Goal: Task Accomplishment & Management: Complete application form

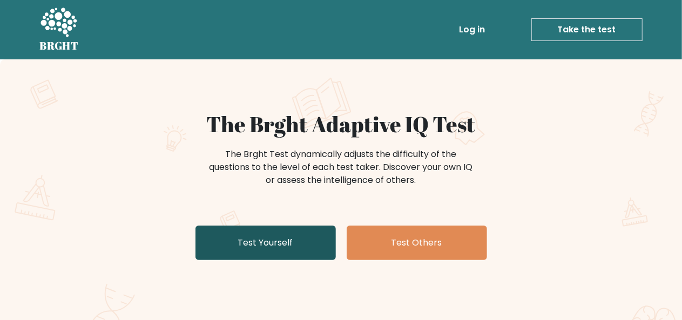
click at [277, 249] on link "Test Yourself" at bounding box center [265, 243] width 140 height 35
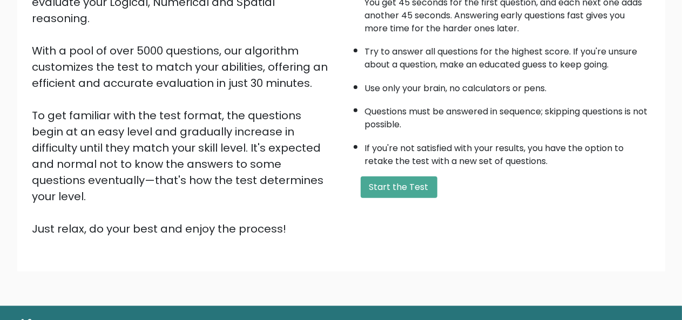
scroll to position [174, 0]
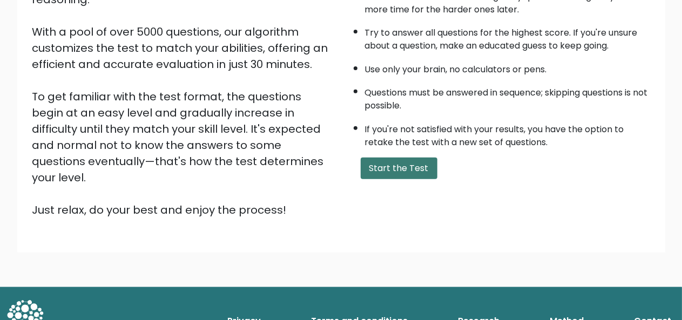
click at [430, 168] on button "Start the Test" at bounding box center [399, 169] width 77 height 22
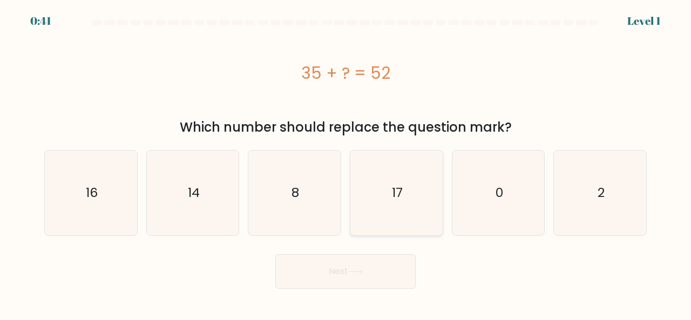
click at [425, 183] on icon "17" at bounding box center [396, 193] width 85 height 85
click at [346, 163] on input "d. 17" at bounding box center [345, 161] width 1 height 3
radio input "true"
click at [389, 274] on button "Next" at bounding box center [345, 271] width 140 height 35
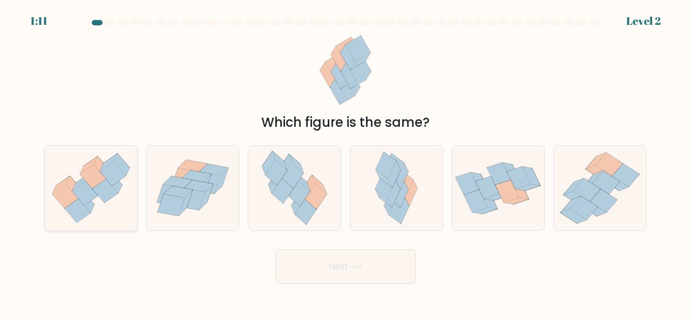
click at [135, 166] on icon at bounding box center [91, 187] width 92 height 79
click at [345, 163] on input "a." at bounding box center [345, 161] width 1 height 3
radio input "true"
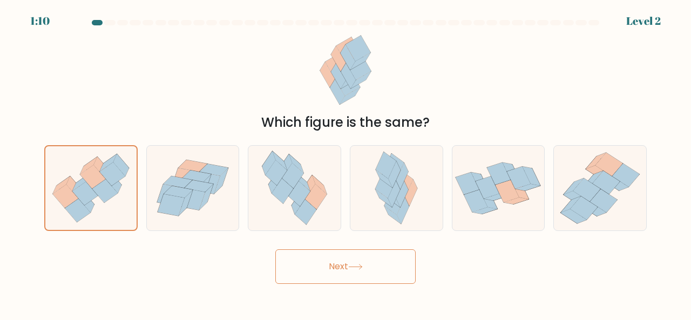
click at [313, 265] on button "Next" at bounding box center [345, 266] width 140 height 35
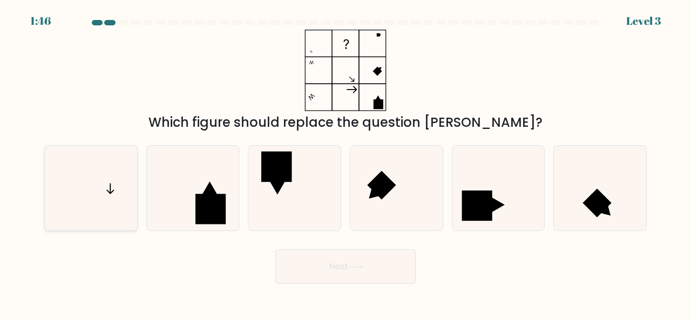
click at [99, 205] on icon at bounding box center [91, 188] width 85 height 85
click at [345, 163] on input "a." at bounding box center [345, 161] width 1 height 3
radio input "true"
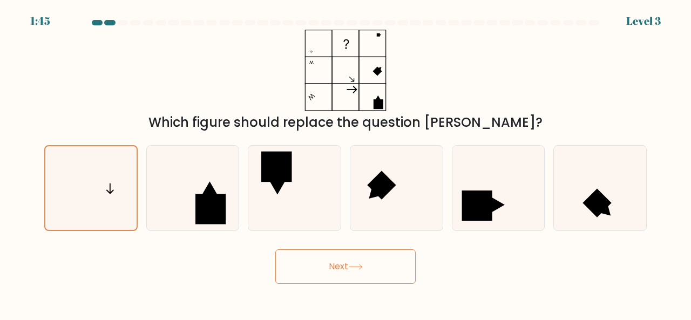
click at [332, 266] on button "Next" at bounding box center [345, 266] width 140 height 35
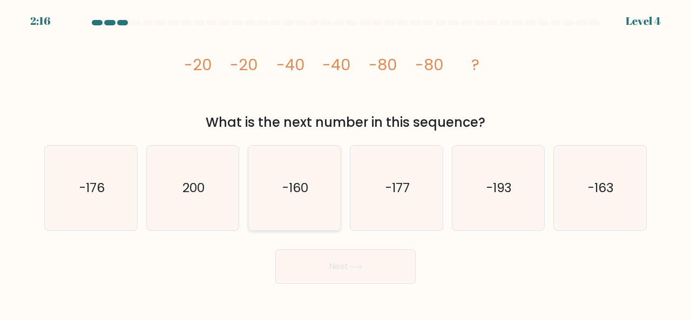
click at [294, 198] on icon "-160" at bounding box center [294, 188] width 85 height 85
click at [345, 163] on input "c. -160" at bounding box center [345, 161] width 1 height 3
radio input "true"
click at [354, 269] on icon at bounding box center [355, 267] width 15 height 6
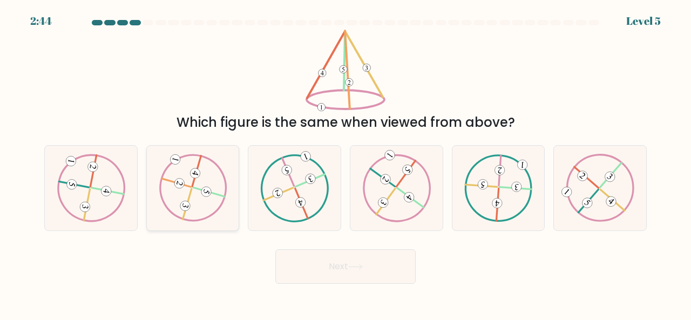
click at [219, 175] on icon at bounding box center [193, 187] width 69 height 67
click at [345, 163] on input "b." at bounding box center [345, 161] width 1 height 3
radio input "true"
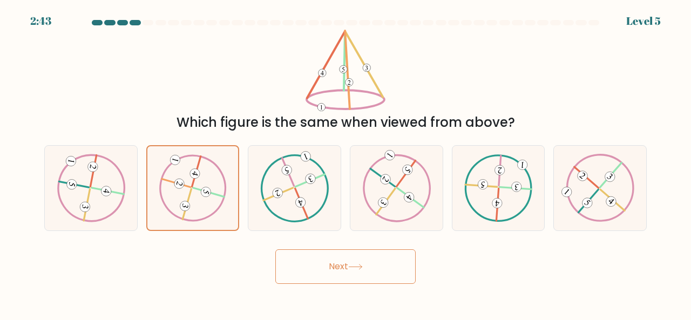
click at [345, 265] on button "Next" at bounding box center [345, 266] width 140 height 35
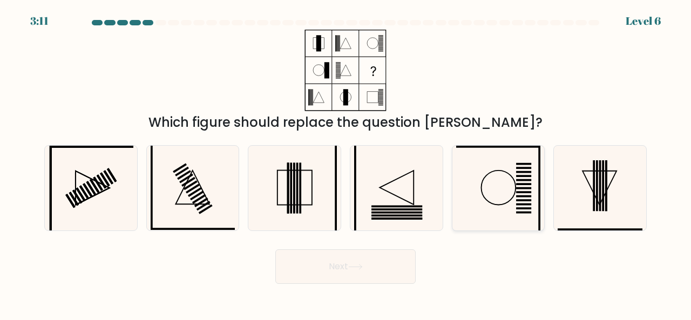
click at [493, 218] on icon at bounding box center [498, 188] width 85 height 85
click at [346, 163] on input "e." at bounding box center [345, 161] width 1 height 3
radio input "true"
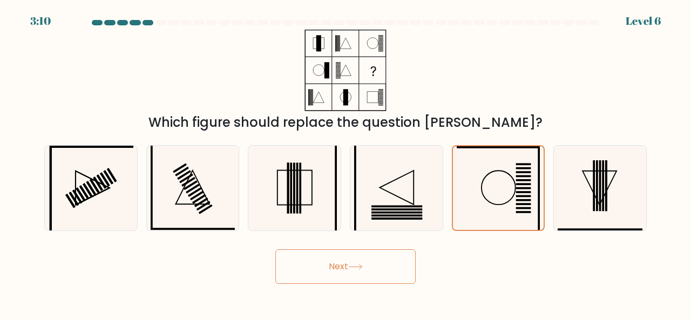
click at [393, 271] on button "Next" at bounding box center [345, 266] width 140 height 35
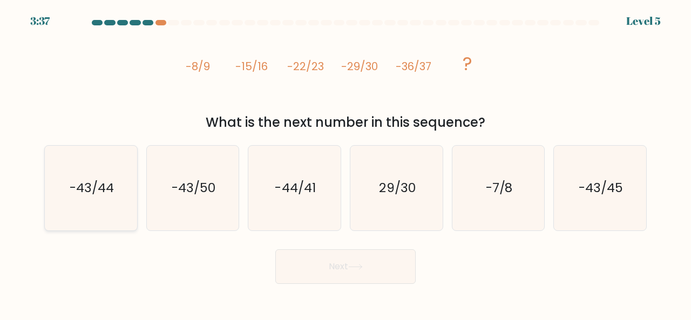
click at [86, 179] on text "-43/44" at bounding box center [92, 188] width 44 height 18
click at [345, 163] on input "a. -43/44" at bounding box center [345, 161] width 1 height 3
radio input "true"
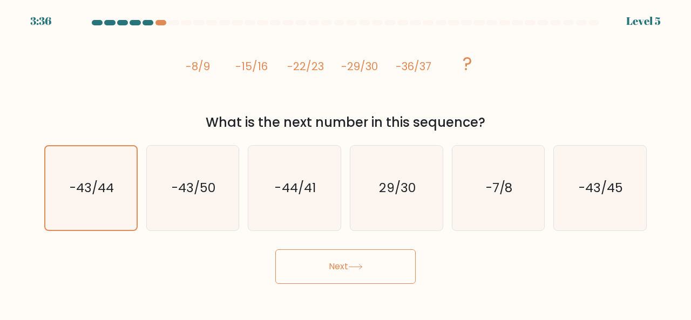
click at [291, 289] on body "3:36 Level 5" at bounding box center [345, 160] width 691 height 320
click at [301, 282] on button "Next" at bounding box center [345, 266] width 140 height 35
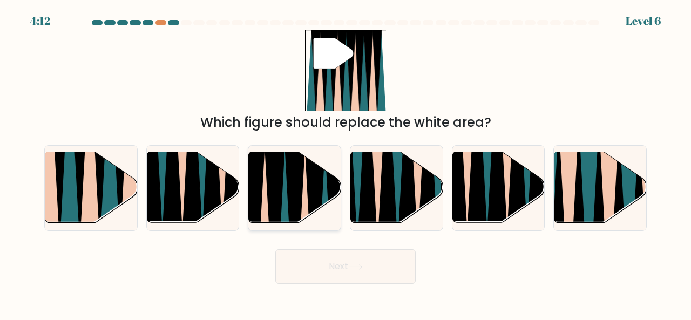
click at [280, 185] on icon at bounding box center [274, 226] width 21 height 185
click at [345, 163] on input "c." at bounding box center [345, 161] width 1 height 3
radio input "true"
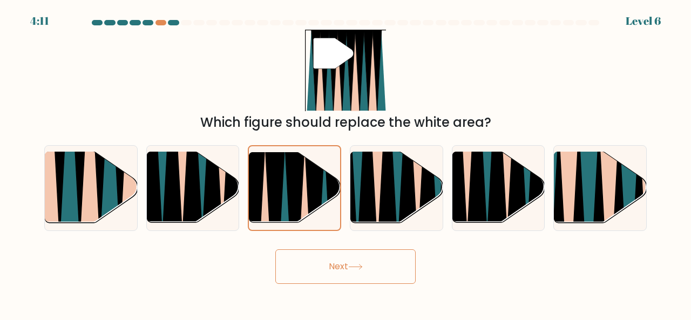
click at [338, 270] on button "Next" at bounding box center [345, 266] width 140 height 35
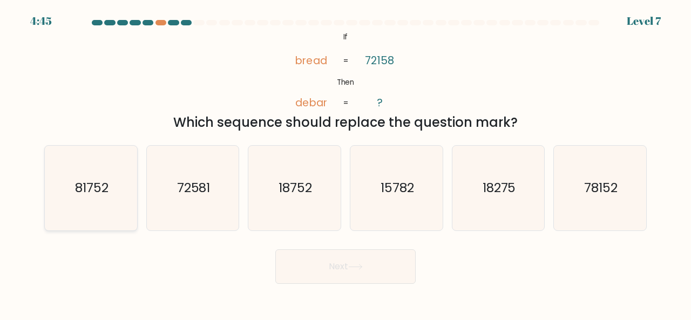
click at [121, 161] on icon "81752" at bounding box center [91, 188] width 85 height 85
click at [345, 161] on input "a. 81752" at bounding box center [345, 161] width 1 height 3
radio input "true"
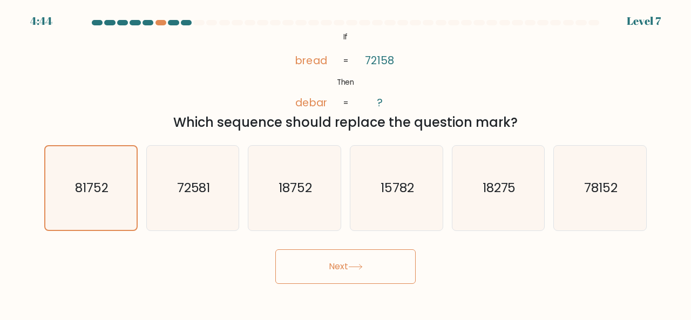
click at [331, 248] on div "Next" at bounding box center [345, 264] width 615 height 40
click at [339, 257] on button "Next" at bounding box center [345, 266] width 140 height 35
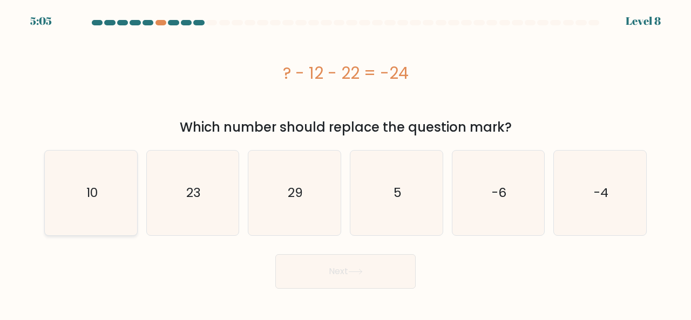
click at [58, 190] on icon "10" at bounding box center [91, 193] width 85 height 85
click at [345, 163] on input "a. 10" at bounding box center [345, 161] width 1 height 3
radio input "true"
click at [348, 282] on button "Next" at bounding box center [345, 271] width 140 height 35
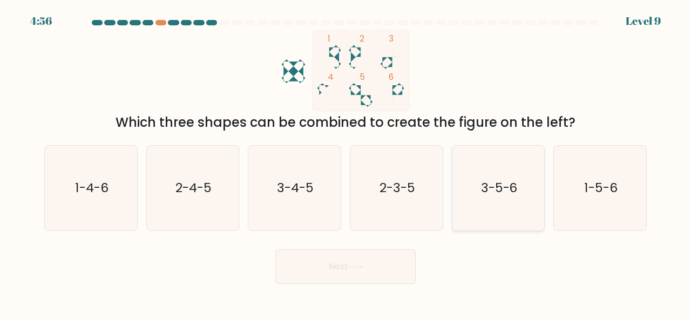
drag, startPoint x: 497, startPoint y: 169, endPoint x: 479, endPoint y: 192, distance: 28.5
click at [497, 169] on icon "3-5-6" at bounding box center [498, 188] width 85 height 85
click at [346, 163] on input "e. 3-5-6" at bounding box center [345, 161] width 1 height 3
radio input "true"
click at [384, 254] on button "Next" at bounding box center [345, 266] width 140 height 35
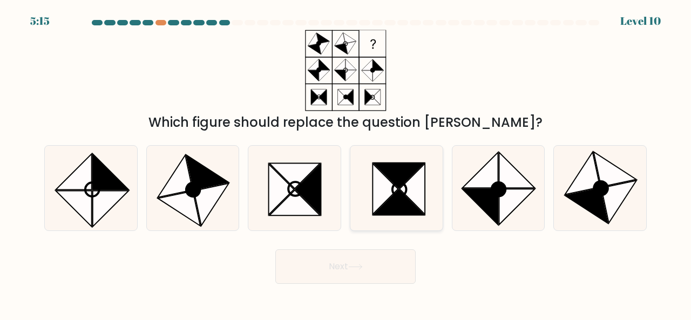
click at [396, 184] on icon at bounding box center [399, 189] width 14 height 14
click at [346, 163] on input "d." at bounding box center [345, 161] width 1 height 3
radio input "true"
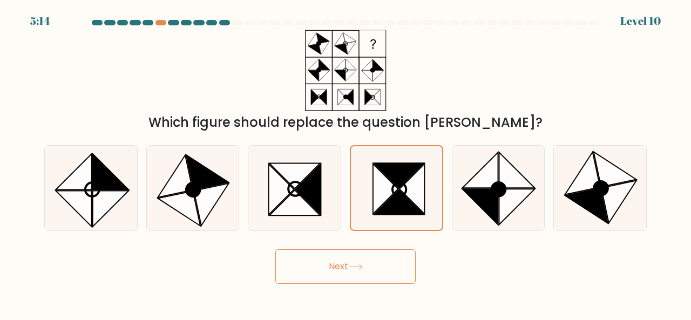
click at [382, 263] on button "Next" at bounding box center [345, 266] width 140 height 35
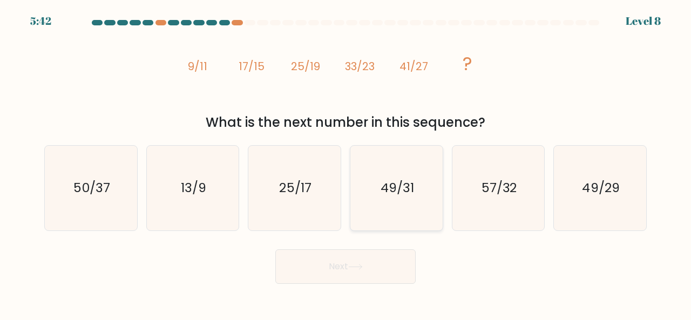
click at [412, 202] on icon "49/31" at bounding box center [396, 188] width 85 height 85
click at [346, 163] on input "d. 49/31" at bounding box center [345, 161] width 1 height 3
radio input "true"
click at [380, 259] on button "Next" at bounding box center [345, 266] width 140 height 35
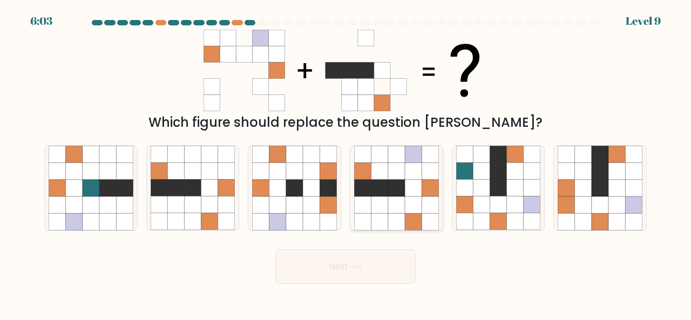
click at [405, 184] on icon at bounding box center [413, 188] width 17 height 17
click at [346, 163] on input "d." at bounding box center [345, 161] width 1 height 3
radio input "true"
click at [375, 246] on div "Next" at bounding box center [345, 264] width 615 height 40
click at [375, 262] on button "Next" at bounding box center [345, 266] width 140 height 35
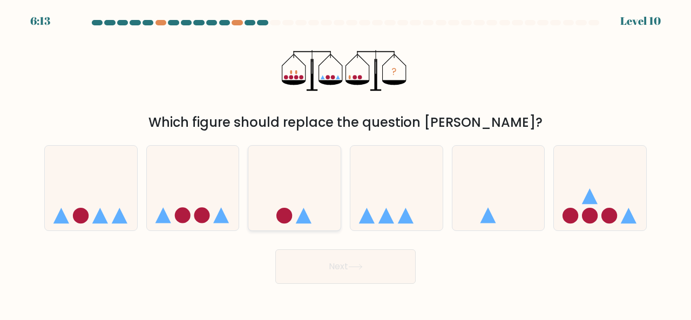
click at [295, 186] on icon at bounding box center [294, 188] width 92 height 76
click at [345, 163] on input "c." at bounding box center [345, 161] width 1 height 3
radio input "true"
click at [342, 275] on button "Next" at bounding box center [345, 266] width 140 height 35
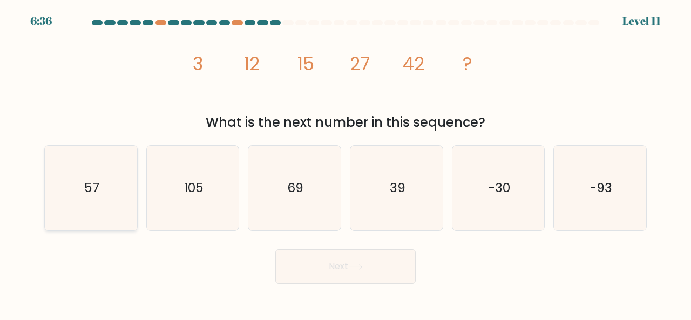
click at [55, 200] on icon "57" at bounding box center [91, 188] width 85 height 85
click at [345, 163] on input "a. 57" at bounding box center [345, 161] width 1 height 3
radio input "true"
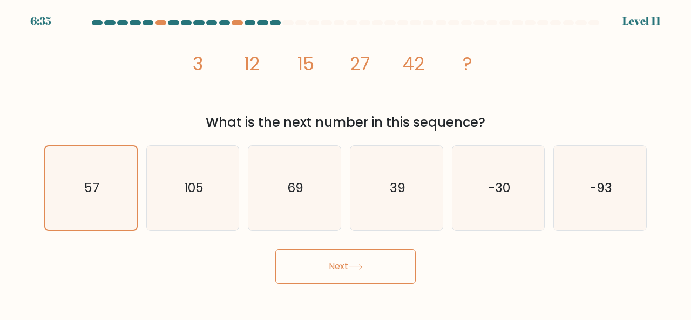
click at [362, 274] on button "Next" at bounding box center [345, 266] width 140 height 35
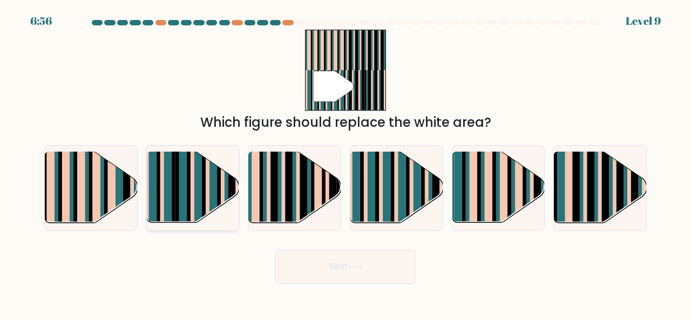
click at [208, 188] on rect at bounding box center [208, 196] width 4 height 91
click at [345, 163] on input "b." at bounding box center [345, 161] width 1 height 3
radio input "true"
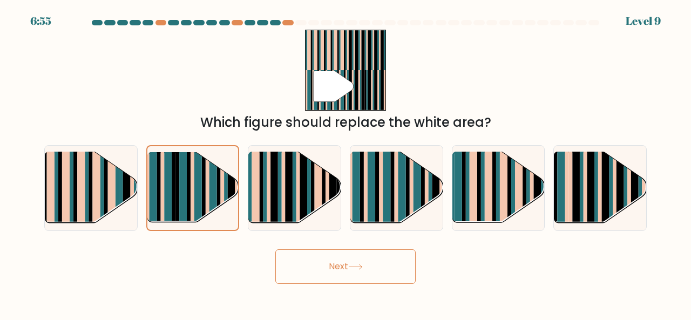
click at [344, 260] on button "Next" at bounding box center [345, 266] width 140 height 35
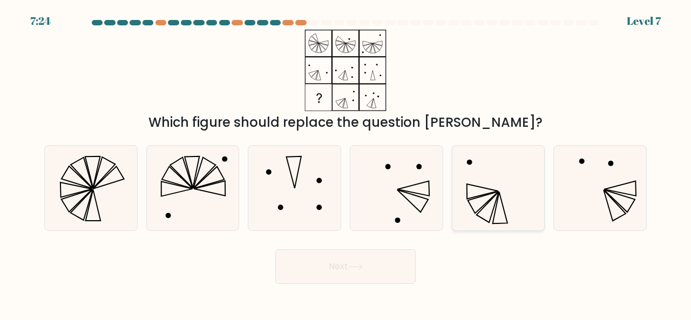
click at [472, 203] on icon at bounding box center [498, 188] width 85 height 85
click at [346, 163] on input "e." at bounding box center [345, 161] width 1 height 3
radio input "true"
click at [370, 260] on button "Next" at bounding box center [345, 266] width 140 height 35
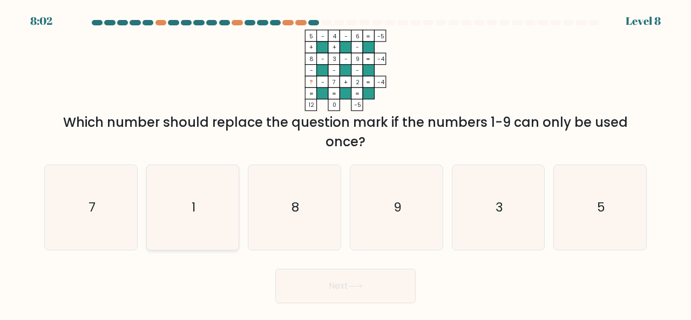
click at [192, 199] on text "1" at bounding box center [194, 207] width 4 height 18
click at [345, 163] on input "b. 1" at bounding box center [345, 161] width 1 height 3
radio input "true"
click at [365, 294] on button "Next" at bounding box center [345, 286] width 140 height 35
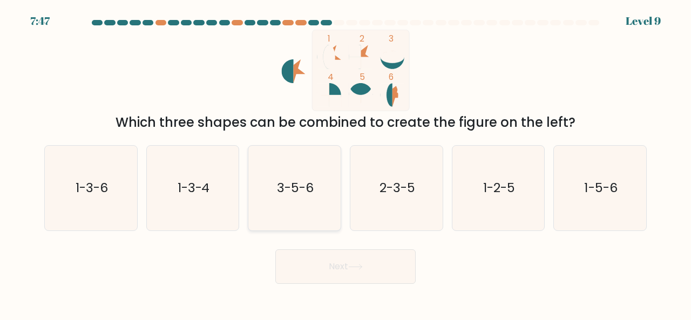
drag, startPoint x: 297, startPoint y: 170, endPoint x: 306, endPoint y: 183, distance: 15.6
click at [297, 170] on icon "3-5-6" at bounding box center [294, 188] width 85 height 85
click at [345, 163] on input "c. 3-5-6" at bounding box center [345, 161] width 1 height 3
radio input "true"
click at [352, 276] on button "Next" at bounding box center [345, 266] width 140 height 35
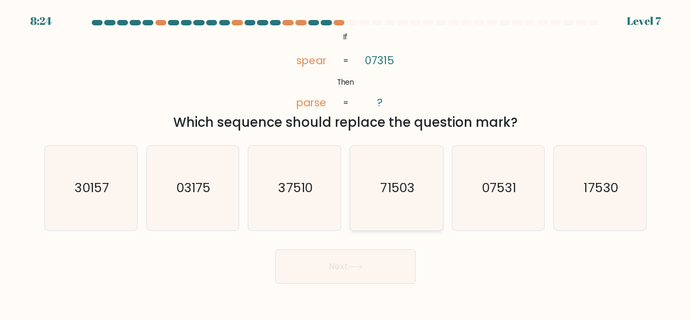
click at [408, 203] on icon "71503" at bounding box center [396, 188] width 85 height 85
click at [346, 163] on input "d. 71503" at bounding box center [345, 161] width 1 height 3
radio input "true"
click at [389, 270] on button "Next" at bounding box center [345, 266] width 140 height 35
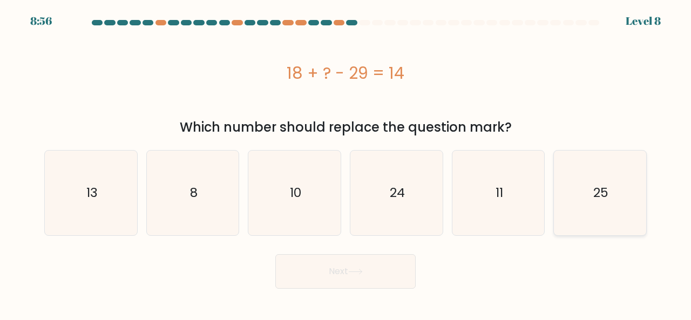
click at [610, 194] on icon "25" at bounding box center [600, 193] width 85 height 85
click at [346, 163] on input "f. 25" at bounding box center [345, 161] width 1 height 3
radio input "true"
click at [350, 262] on button "Next" at bounding box center [345, 271] width 140 height 35
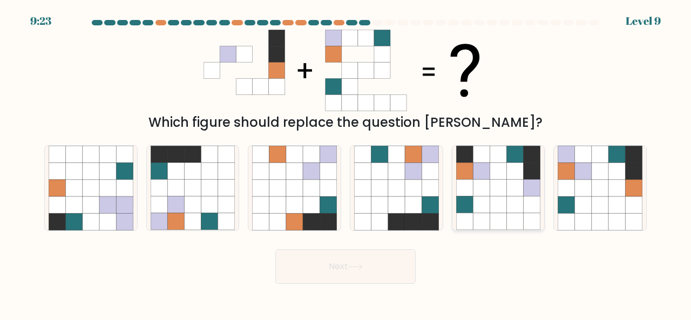
click at [495, 171] on icon at bounding box center [498, 170] width 17 height 17
click at [346, 163] on input "e." at bounding box center [345, 161] width 1 height 3
radio input "true"
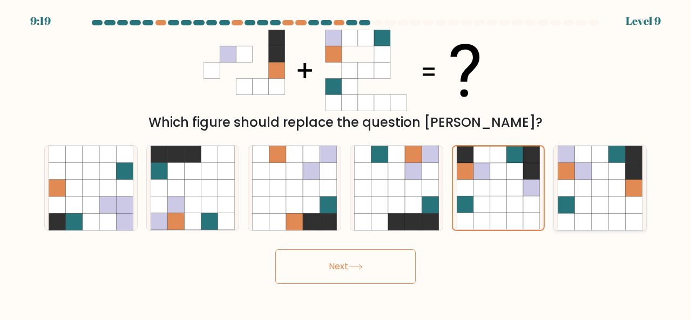
click at [605, 175] on icon at bounding box center [600, 170] width 17 height 17
click at [346, 163] on input "f." at bounding box center [345, 161] width 1 height 3
radio input "true"
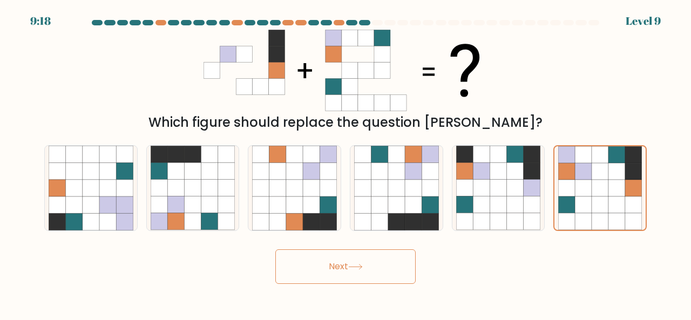
click at [362, 271] on button "Next" at bounding box center [345, 266] width 140 height 35
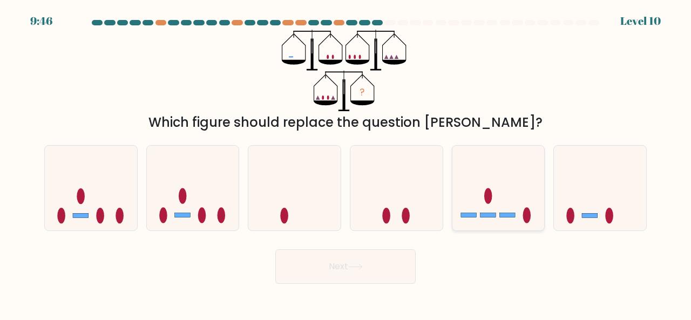
click at [475, 198] on icon at bounding box center [498, 188] width 92 height 76
click at [346, 163] on input "e." at bounding box center [345, 161] width 1 height 3
radio input "true"
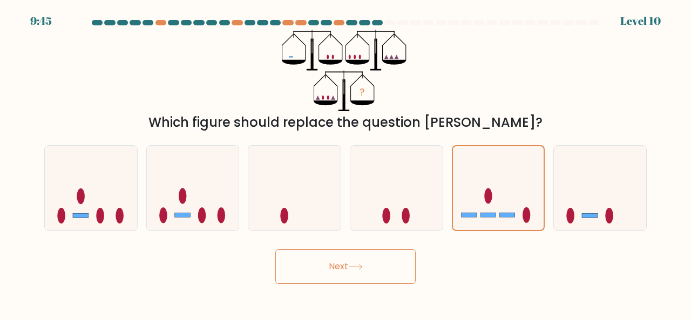
click at [392, 269] on button "Next" at bounding box center [345, 266] width 140 height 35
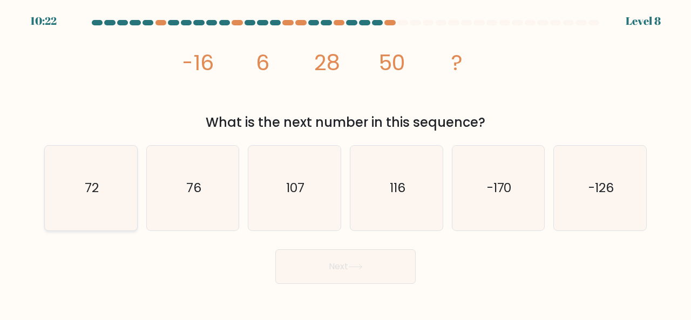
click at [136, 195] on div "72" at bounding box center [90, 188] width 93 height 86
click at [345, 163] on input "a. 72" at bounding box center [345, 161] width 1 height 3
radio input "true"
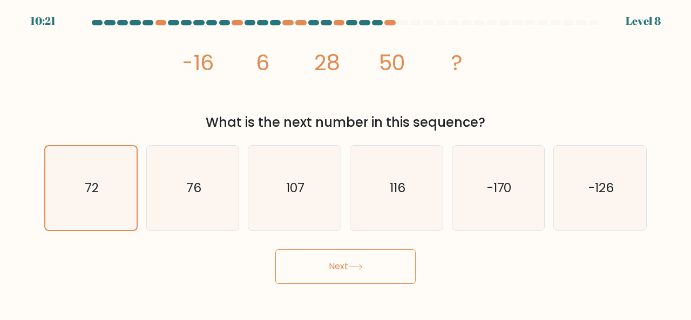
click at [344, 280] on button "Next" at bounding box center [345, 266] width 140 height 35
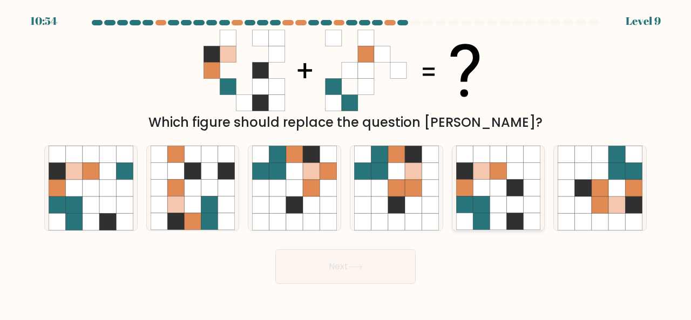
click at [491, 193] on icon at bounding box center [498, 188] width 17 height 17
click at [346, 163] on input "e." at bounding box center [345, 161] width 1 height 3
radio input "true"
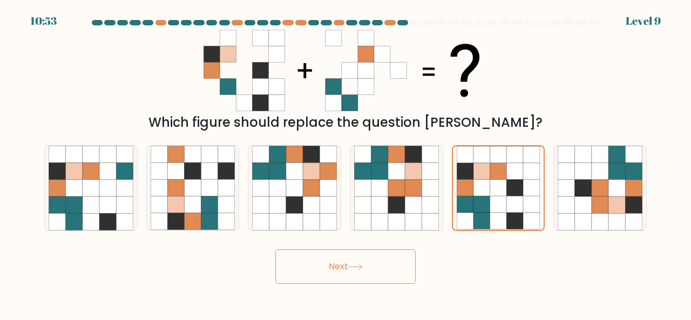
click at [381, 269] on button "Next" at bounding box center [345, 266] width 140 height 35
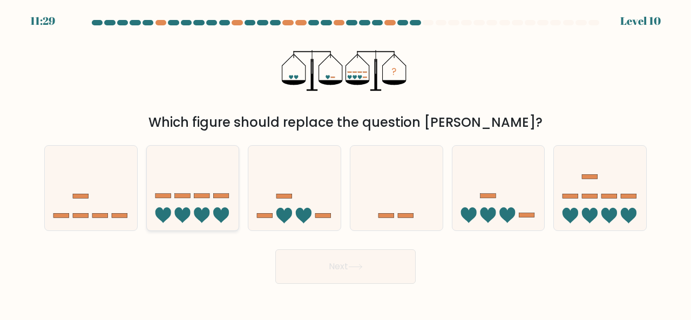
click at [202, 188] on icon at bounding box center [193, 188] width 92 height 76
click at [345, 163] on input "b." at bounding box center [345, 161] width 1 height 3
radio input "true"
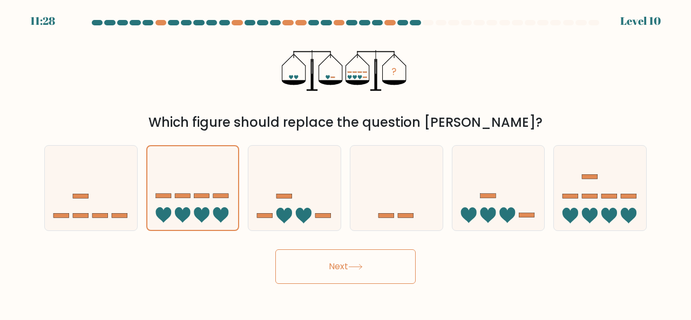
click at [329, 267] on button "Next" at bounding box center [345, 266] width 140 height 35
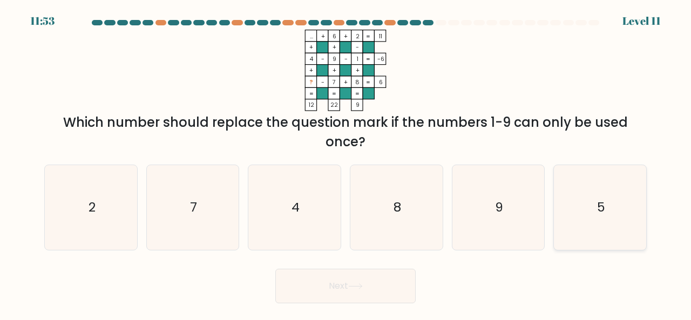
click at [638, 193] on icon "5" at bounding box center [600, 207] width 85 height 85
click at [346, 163] on input "f. 5" at bounding box center [345, 161] width 1 height 3
radio input "true"
click at [386, 288] on button "Next" at bounding box center [345, 286] width 140 height 35
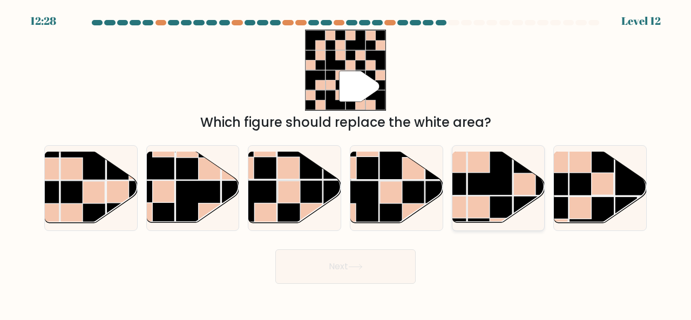
click at [529, 181] on rect at bounding box center [524, 185] width 22 height 22
click at [346, 163] on input "e." at bounding box center [345, 161] width 1 height 3
radio input "true"
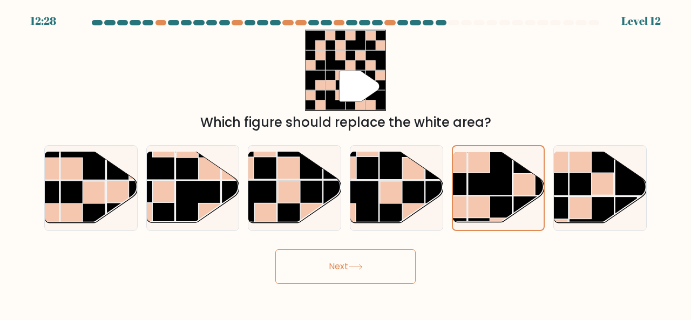
click at [419, 261] on div "Next" at bounding box center [345, 264] width 615 height 40
click at [392, 261] on button "Next" at bounding box center [345, 266] width 140 height 35
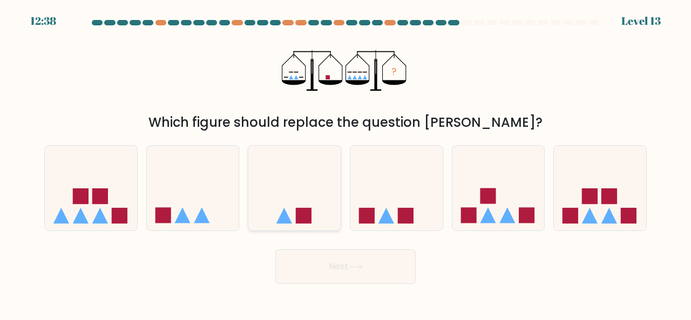
click at [294, 209] on icon at bounding box center [294, 188] width 92 height 76
click at [345, 163] on input "c." at bounding box center [345, 161] width 1 height 3
radio input "true"
click at [321, 246] on div "Next" at bounding box center [345, 264] width 615 height 40
click at [334, 257] on button "Next" at bounding box center [345, 266] width 140 height 35
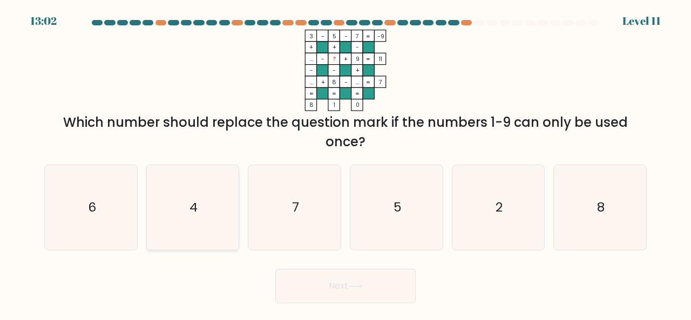
click at [176, 201] on icon "4" at bounding box center [193, 207] width 85 height 85
click at [345, 163] on input "b. 4" at bounding box center [345, 161] width 1 height 3
radio input "true"
click at [310, 283] on button "Next" at bounding box center [345, 286] width 140 height 35
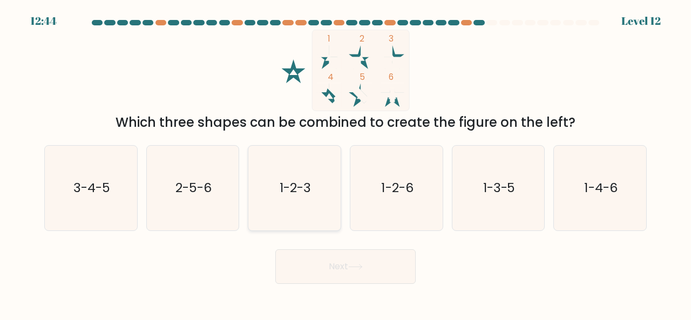
click at [299, 196] on text "1-2-3" at bounding box center [295, 188] width 31 height 18
click at [345, 163] on input "c. 1-2-3" at bounding box center [345, 161] width 1 height 3
radio input "true"
click at [343, 256] on button "Next" at bounding box center [345, 266] width 140 height 35
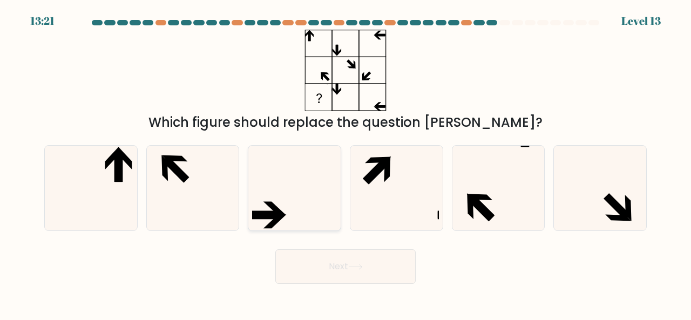
click at [267, 194] on icon at bounding box center [294, 188] width 85 height 85
click at [345, 163] on input "c." at bounding box center [345, 161] width 1 height 3
radio input "true"
click at [322, 275] on button "Next" at bounding box center [345, 266] width 140 height 35
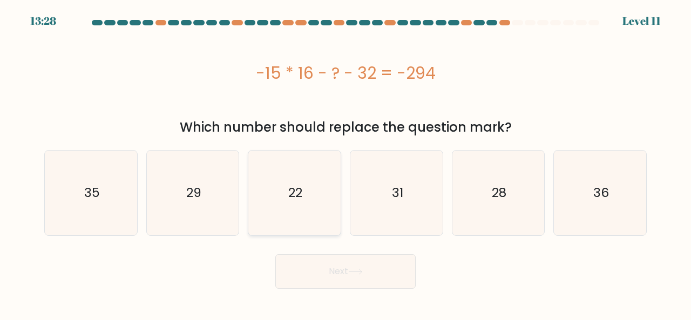
click at [308, 224] on icon "22" at bounding box center [294, 193] width 85 height 85
click at [345, 163] on input "c. 22" at bounding box center [345, 161] width 1 height 3
radio input "true"
click at [357, 280] on button "Next" at bounding box center [345, 271] width 140 height 35
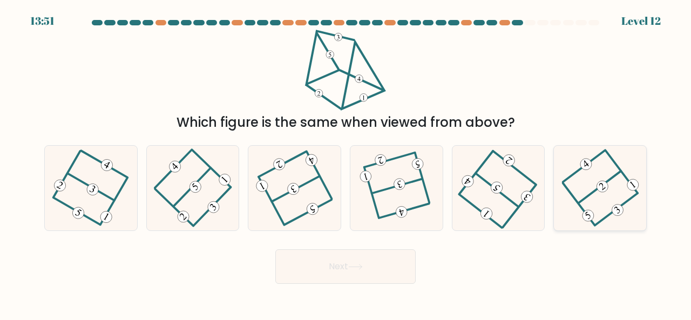
click at [598, 184] on 232 at bounding box center [602, 187] width 16 height 16
click at [346, 163] on input "f." at bounding box center [345, 161] width 1 height 3
radio input "true"
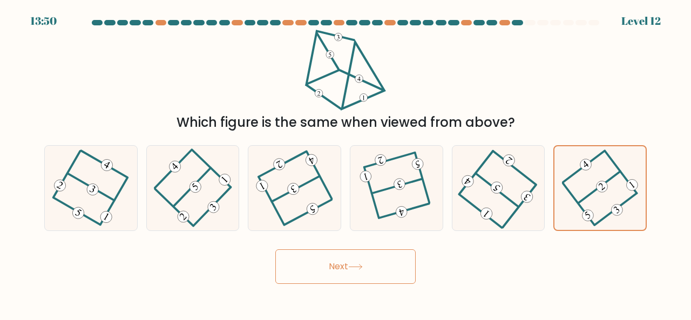
click at [344, 267] on button "Next" at bounding box center [345, 266] width 140 height 35
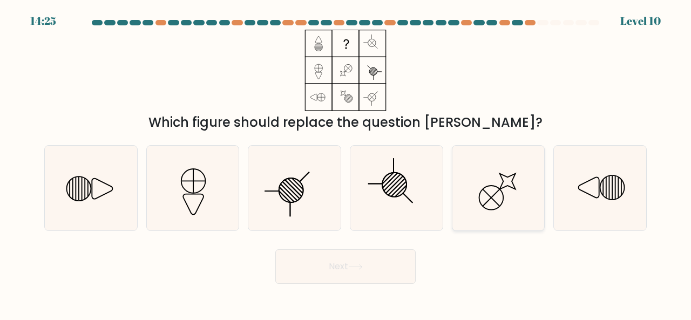
click at [527, 208] on icon at bounding box center [498, 188] width 85 height 85
click at [346, 163] on input "e." at bounding box center [345, 161] width 1 height 3
radio input "true"
click at [350, 263] on button "Next" at bounding box center [345, 266] width 140 height 35
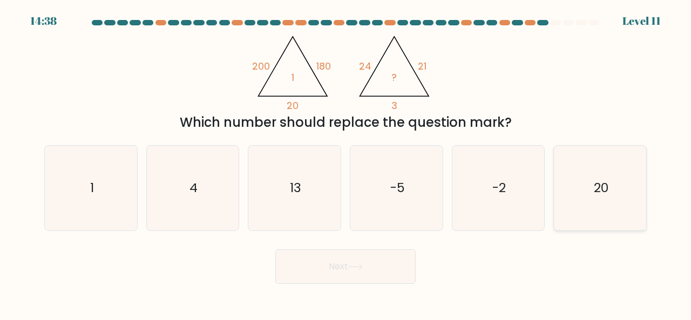
click at [635, 180] on icon "20" at bounding box center [600, 188] width 85 height 85
click at [346, 163] on input "f. 20" at bounding box center [345, 161] width 1 height 3
radio input "true"
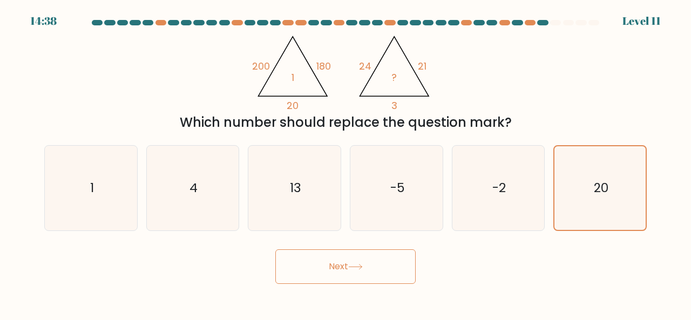
click at [398, 269] on button "Next" at bounding box center [345, 266] width 140 height 35
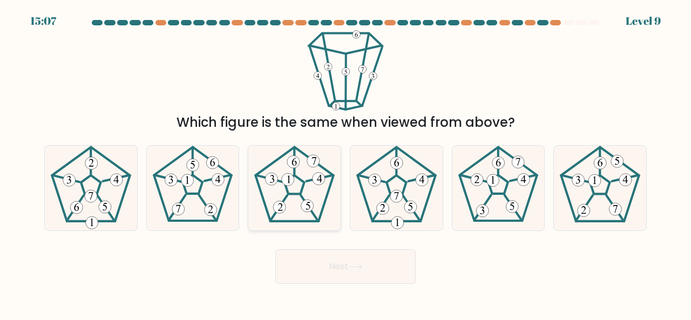
click at [285, 194] on icon at bounding box center [294, 188] width 85 height 85
click at [345, 163] on input "c." at bounding box center [345, 161] width 1 height 3
radio input "true"
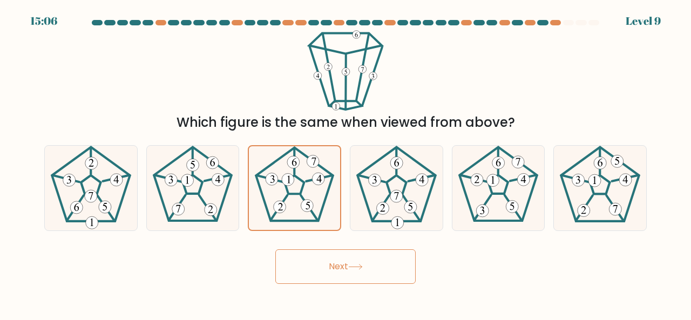
click at [336, 259] on button "Next" at bounding box center [345, 266] width 140 height 35
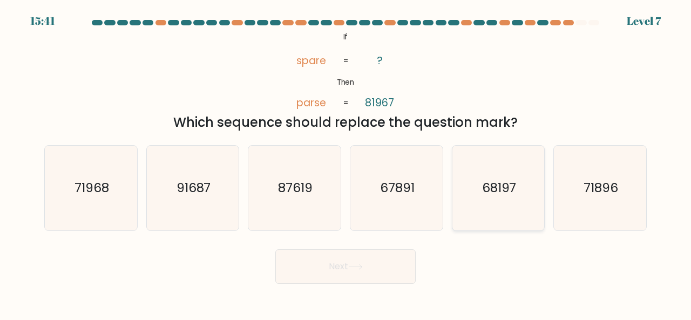
drag, startPoint x: 475, startPoint y: 199, endPoint x: 470, endPoint y: 199, distance: 5.4
click at [475, 199] on icon "68197" at bounding box center [498, 188] width 85 height 85
click at [346, 163] on input "e. 68197" at bounding box center [345, 161] width 1 height 3
radio input "true"
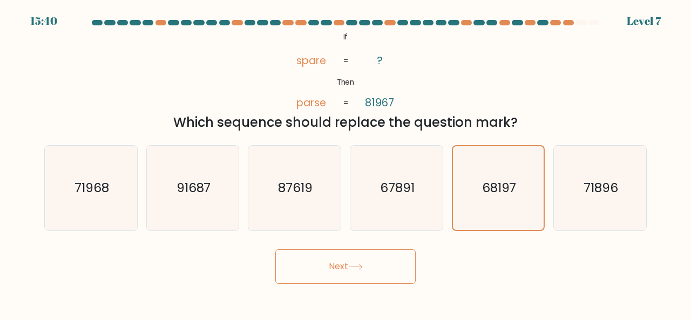
click at [372, 270] on button "Next" at bounding box center [345, 266] width 140 height 35
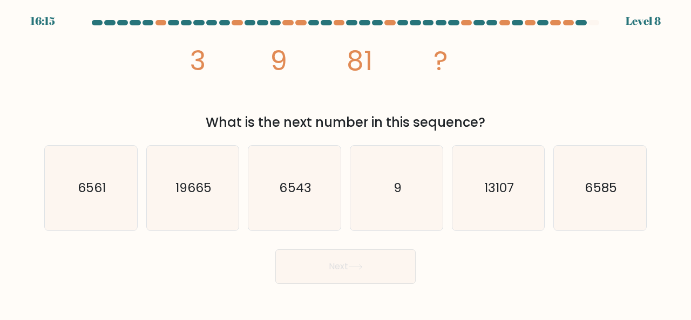
click at [650, 191] on div "f. 6585" at bounding box center [600, 188] width 102 height 86
click at [613, 188] on text "6585" at bounding box center [601, 188] width 32 height 18
click at [346, 163] on input "f. 6585" at bounding box center [345, 161] width 1 height 3
radio input "true"
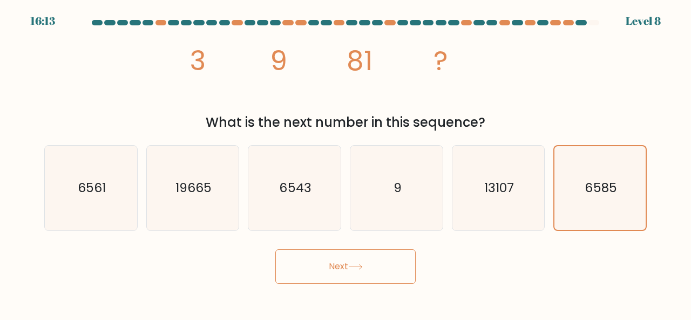
click at [374, 278] on button "Next" at bounding box center [345, 266] width 140 height 35
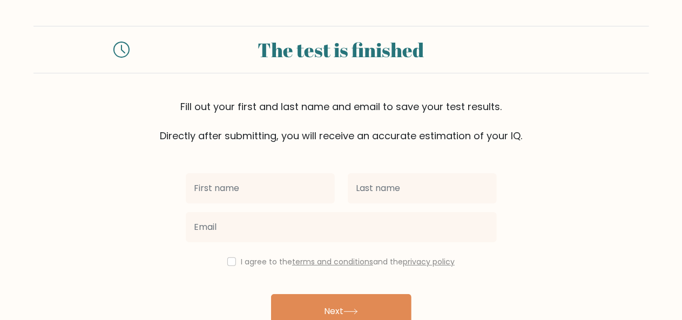
click at [292, 193] on input "text" at bounding box center [260, 188] width 149 height 30
type input "m"
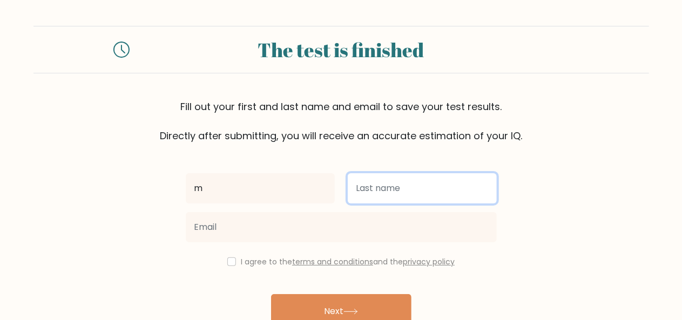
click at [371, 189] on input "text" at bounding box center [422, 188] width 149 height 30
type input "a"
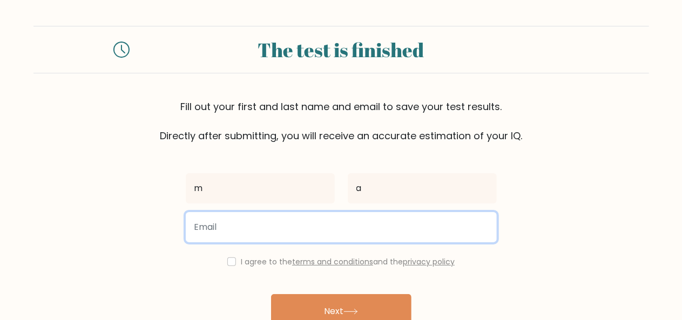
click at [328, 221] on input "email" at bounding box center [341, 227] width 311 height 30
type input "felipebabic200@gmail.com"
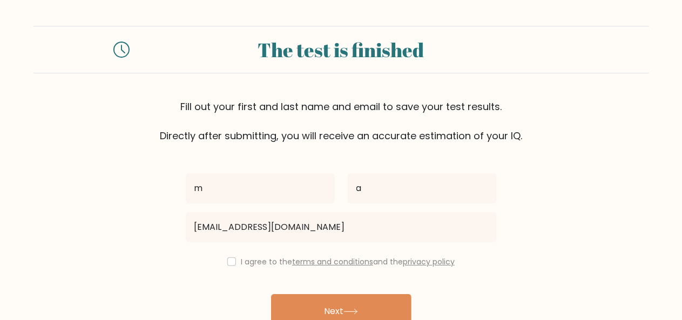
click at [223, 265] on div "I agree to the terms and conditions and the privacy policy" at bounding box center [341, 261] width 324 height 13
click at [232, 263] on input "checkbox" at bounding box center [231, 261] width 9 height 9
checkbox input "true"
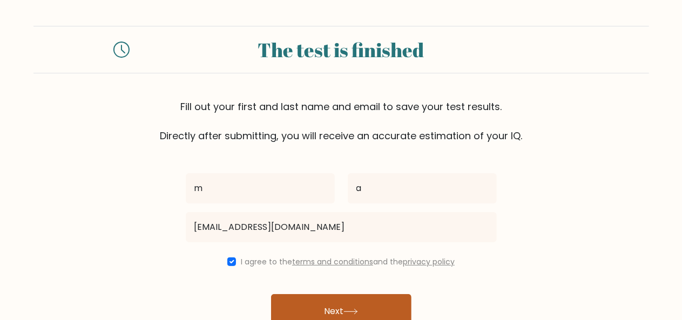
click at [309, 308] on button "Next" at bounding box center [341, 311] width 140 height 35
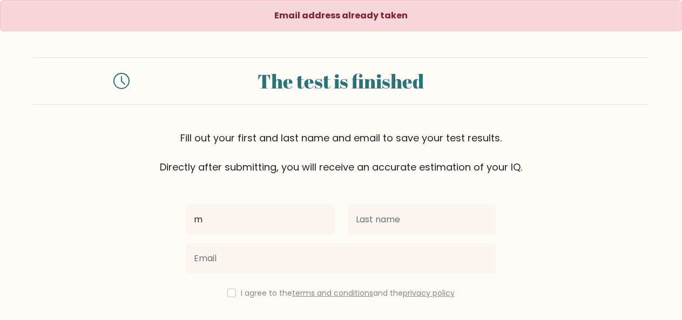
type input "m"
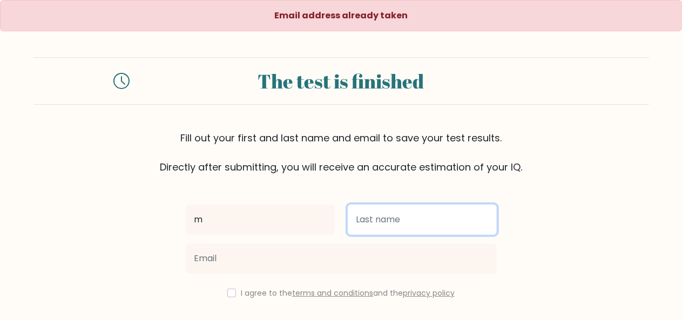
click at [368, 226] on input "text" at bounding box center [422, 220] width 149 height 30
type input "a"
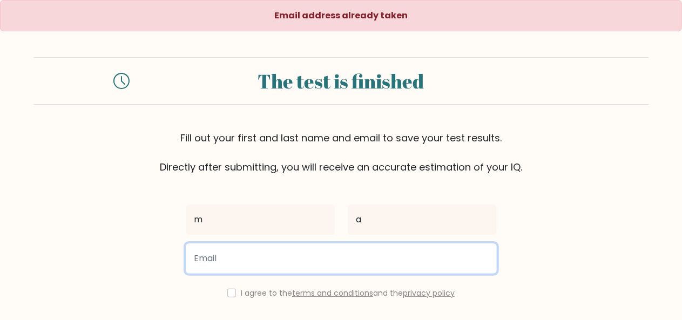
click at [337, 257] on input "email" at bounding box center [341, 258] width 311 height 30
type input "maickoljimenez7@gmail.com"
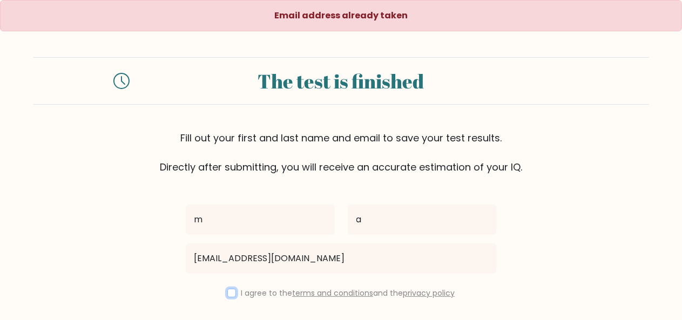
drag, startPoint x: 229, startPoint y: 293, endPoint x: 237, endPoint y: 293, distance: 8.1
click at [229, 293] on input "checkbox" at bounding box center [231, 293] width 9 height 9
checkbox input "true"
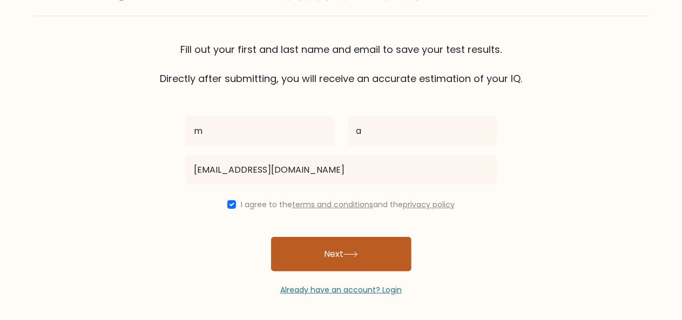
click at [377, 253] on button "Next" at bounding box center [341, 254] width 140 height 35
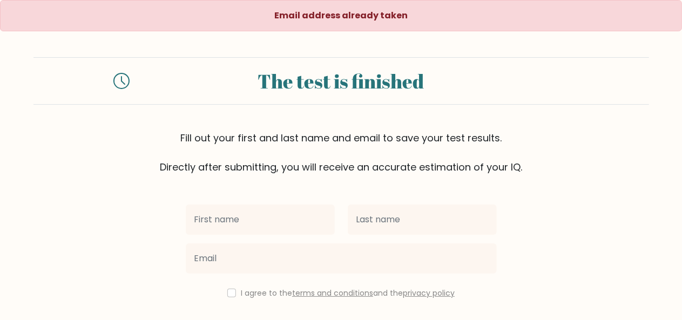
click at [298, 221] on input "text" at bounding box center [260, 220] width 149 height 30
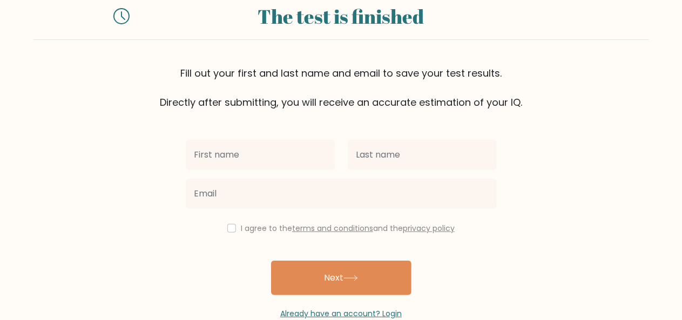
scroll to position [64, 0]
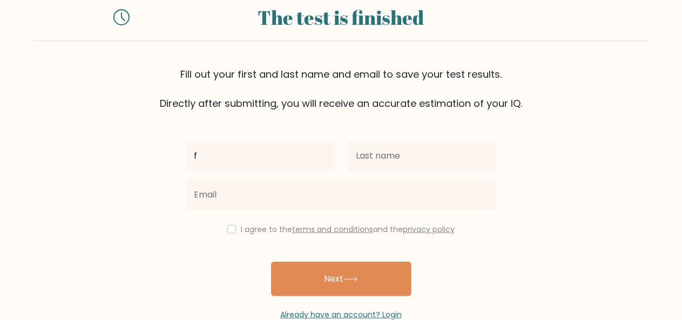
type input "f"
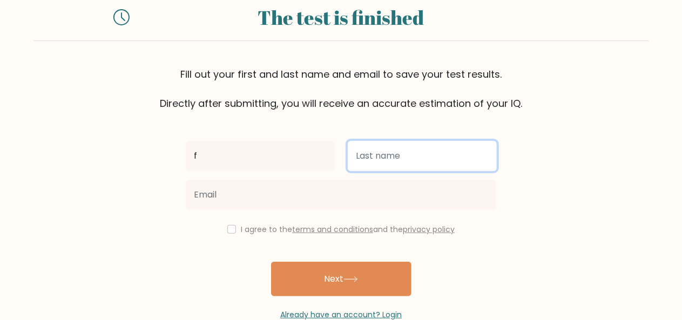
click at [364, 157] on input "text" at bounding box center [422, 156] width 149 height 30
type input "p"
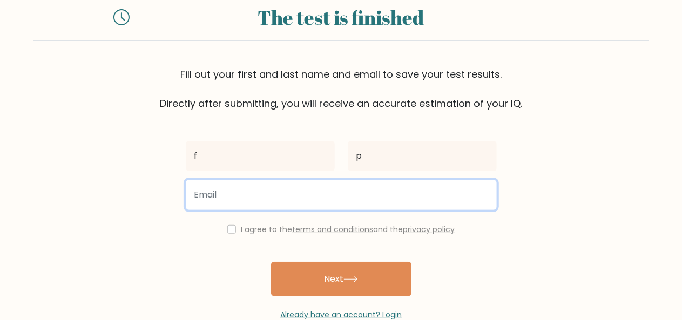
click at [347, 193] on input "email" at bounding box center [341, 195] width 311 height 30
type input "fbessererv@gmail.com"
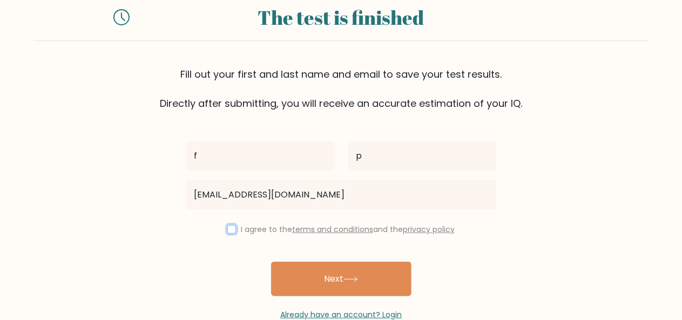
click at [230, 229] on input "checkbox" at bounding box center [231, 229] width 9 height 9
checkbox input "true"
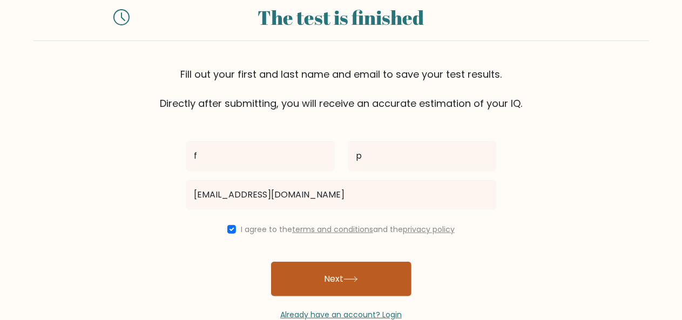
click at [331, 272] on button "Next" at bounding box center [341, 279] width 140 height 35
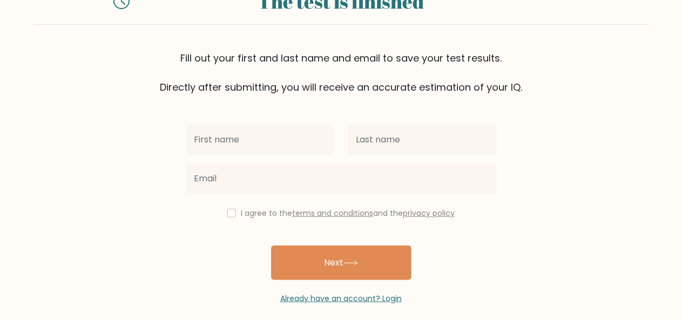
scroll to position [82, 0]
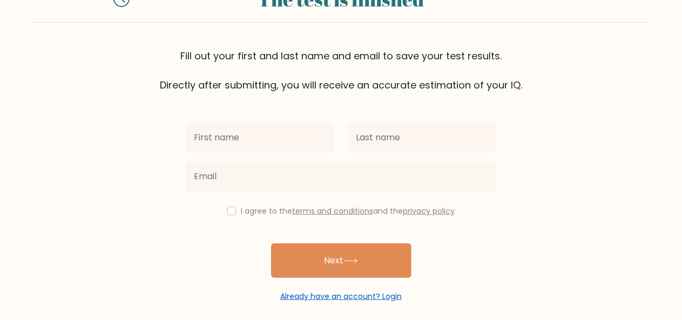
click at [361, 293] on link "Already have an account? Login" at bounding box center [340, 296] width 121 height 11
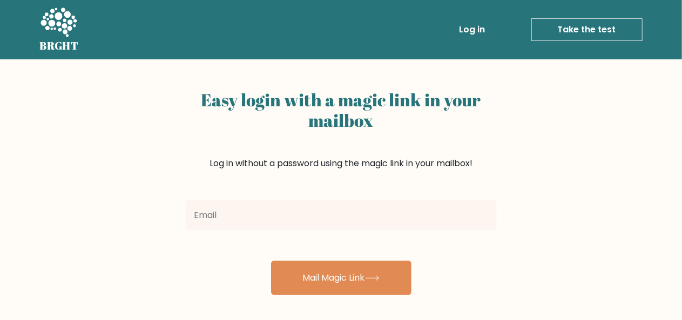
drag, startPoint x: 0, startPoint y: 0, endPoint x: 370, endPoint y: 215, distance: 427.9
click at [370, 215] on input "email" at bounding box center [341, 215] width 311 height 30
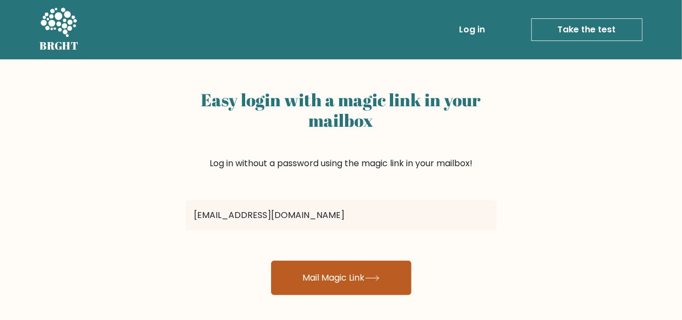
type input "[EMAIL_ADDRESS][DOMAIN_NAME]"
click at [390, 271] on button "Mail Magic Link" at bounding box center [341, 278] width 140 height 35
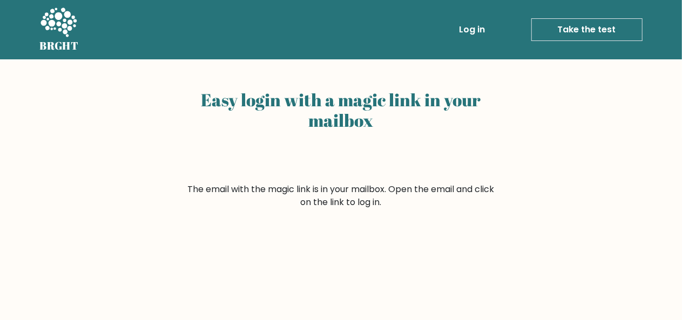
click at [561, 30] on link "Take the test" at bounding box center [586, 29] width 111 height 23
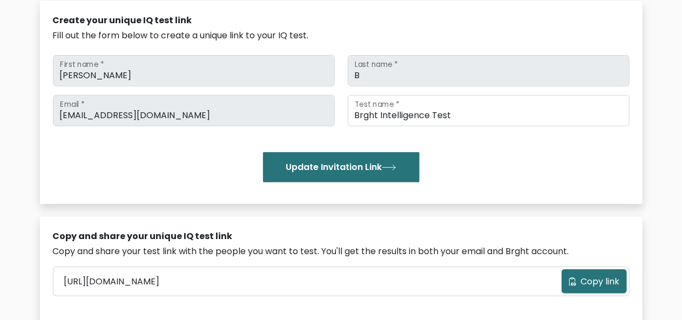
scroll to position [114, 0]
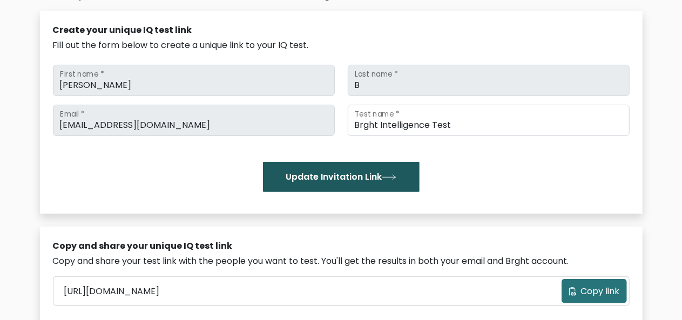
click at [372, 178] on button "Update Invitation Link" at bounding box center [341, 177] width 157 height 30
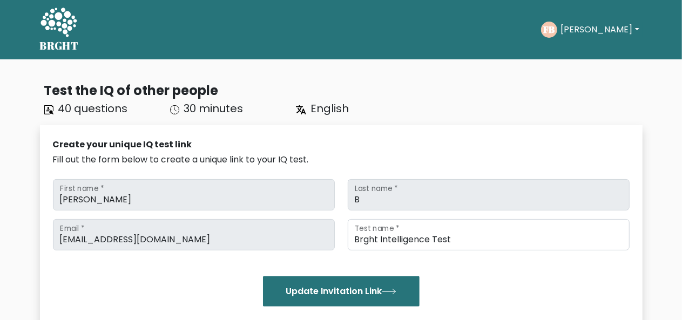
click at [591, 22] on div "FB [PERSON_NAME] Dashboard Profile Settings Logout" at bounding box center [591, 30] width 101 height 16
click at [594, 32] on button "[PERSON_NAME]" at bounding box center [599, 30] width 85 height 14
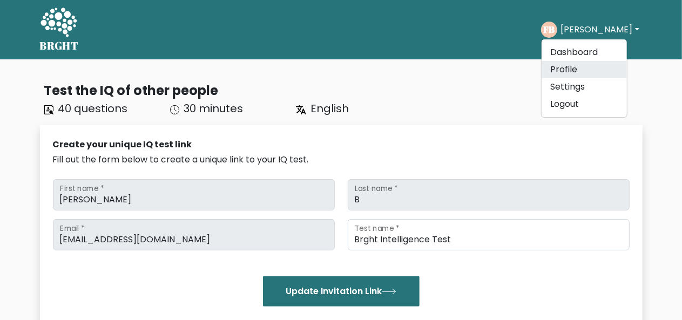
click at [587, 71] on link "Profile" at bounding box center [583, 69] width 85 height 17
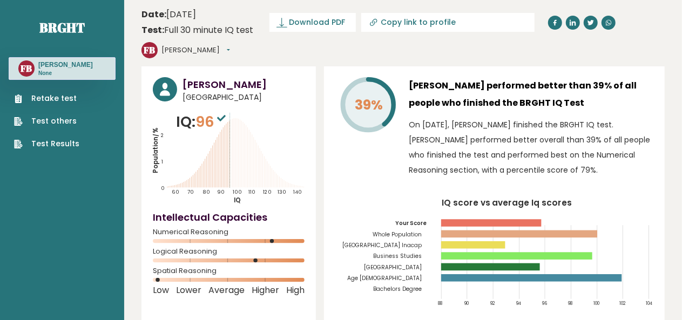
click at [230, 45] on button "[PERSON_NAME]" at bounding box center [195, 50] width 69 height 11
click at [217, 105] on link "Logout" at bounding box center [189, 112] width 55 height 15
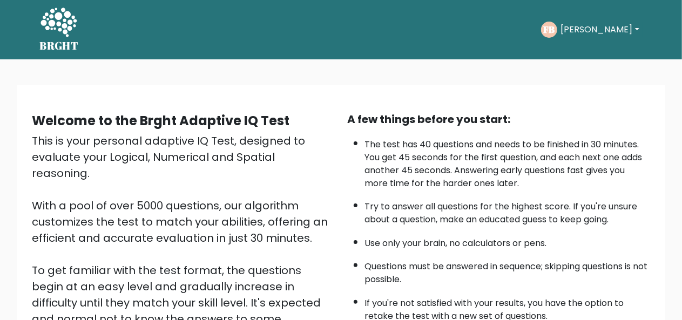
scroll to position [174, 0]
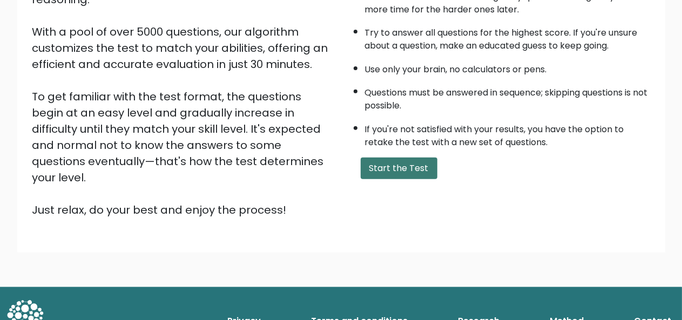
click at [405, 161] on button "Start the Test" at bounding box center [399, 169] width 77 height 22
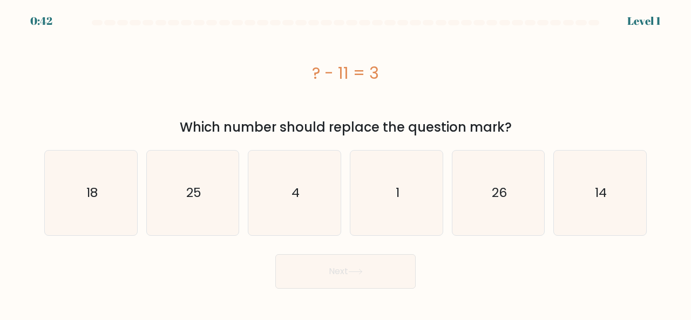
drag, startPoint x: 690, startPoint y: 56, endPoint x: 690, endPoint y: 68, distance: 12.4
click at [690, 68] on form "a. 4" at bounding box center [345, 154] width 691 height 269
click at [610, 176] on icon "14" at bounding box center [600, 193] width 85 height 85
click at [346, 163] on input "f. 14" at bounding box center [345, 161] width 1 height 3
radio input "true"
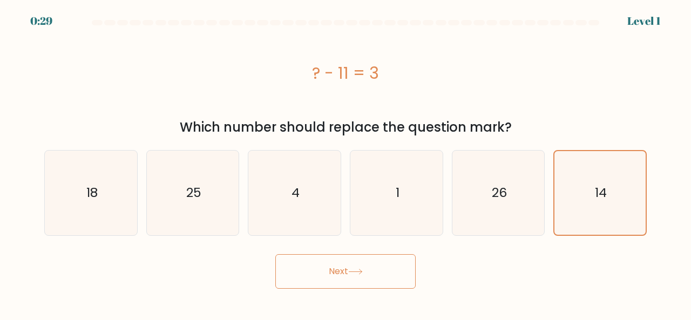
click at [402, 268] on button "Next" at bounding box center [345, 271] width 140 height 35
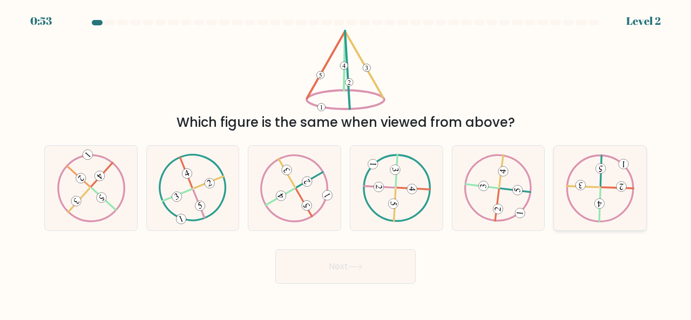
click at [603, 219] on icon at bounding box center [600, 187] width 69 height 67
click at [346, 163] on input "f." at bounding box center [345, 161] width 1 height 3
radio input "true"
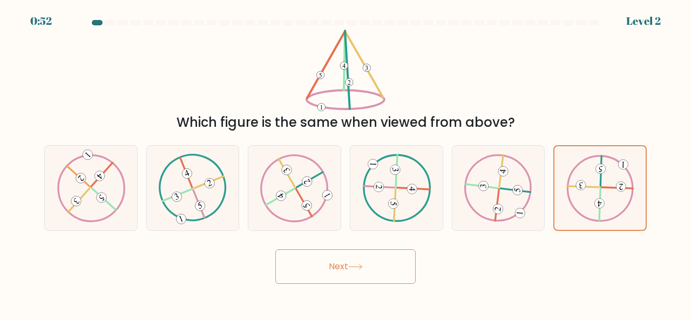
click at [397, 257] on button "Next" at bounding box center [345, 266] width 140 height 35
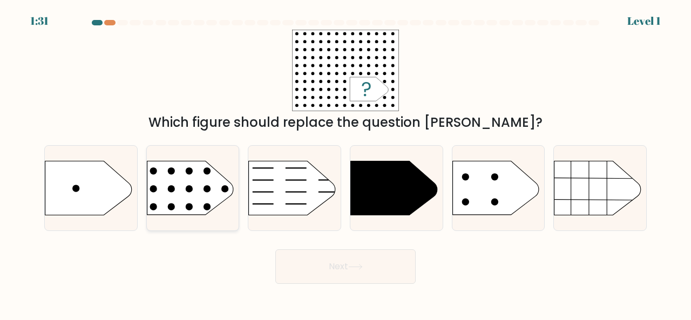
click at [180, 199] on rect at bounding box center [137, 146] width 240 height 182
click at [345, 163] on input "b." at bounding box center [345, 161] width 1 height 3
radio input "true"
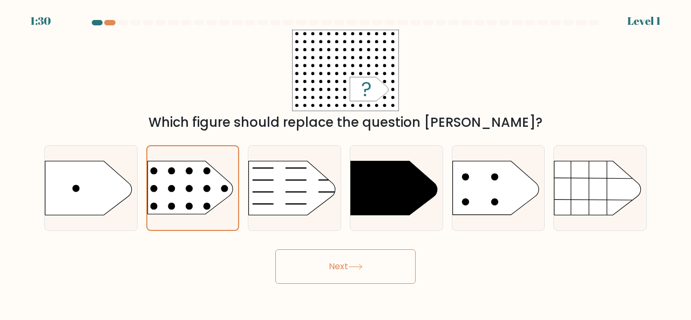
click at [346, 256] on button "Next" at bounding box center [345, 266] width 140 height 35
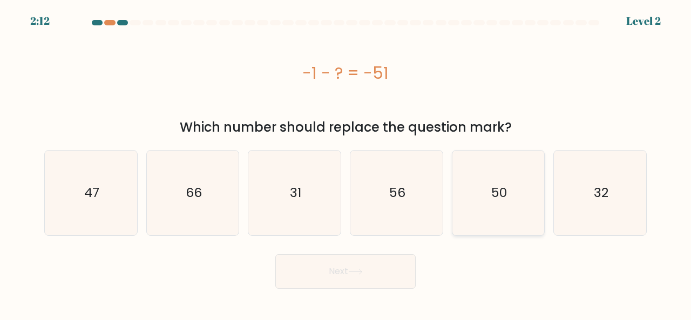
click at [527, 187] on icon "50" at bounding box center [498, 193] width 85 height 85
click at [346, 163] on input "e. 50" at bounding box center [345, 161] width 1 height 3
radio input "true"
click at [359, 280] on button "Next" at bounding box center [345, 271] width 140 height 35
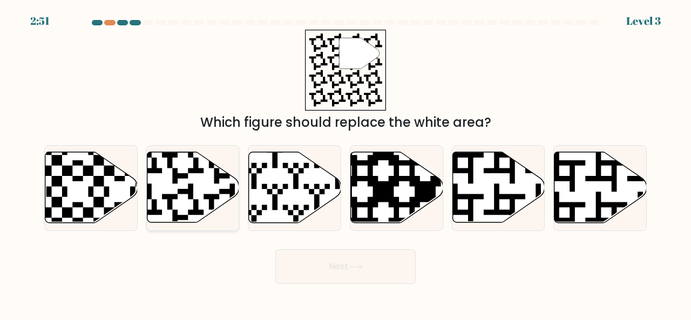
click at [210, 185] on icon at bounding box center [193, 187] width 92 height 71
click at [345, 163] on input "b." at bounding box center [345, 161] width 1 height 3
radio input "true"
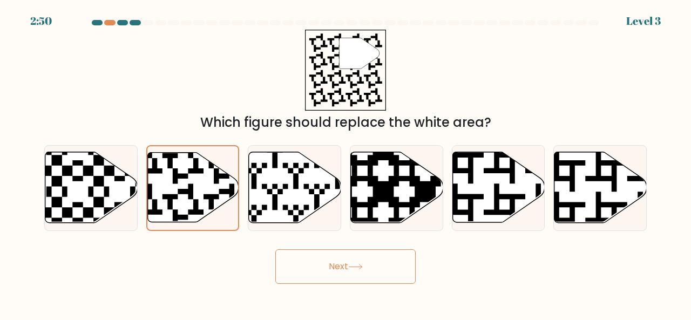
click at [330, 271] on button "Next" at bounding box center [345, 266] width 140 height 35
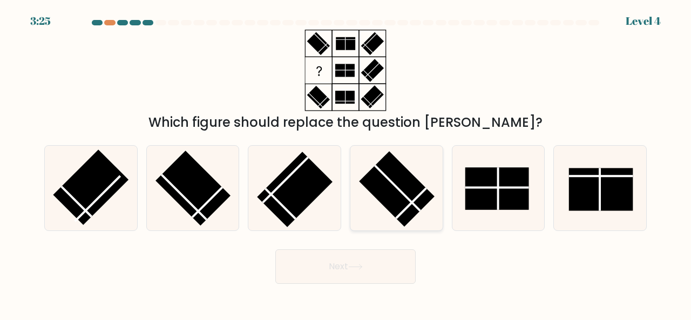
click at [406, 204] on rect at bounding box center [396, 188] width 75 height 75
click at [346, 163] on input "d." at bounding box center [345, 161] width 1 height 3
radio input "true"
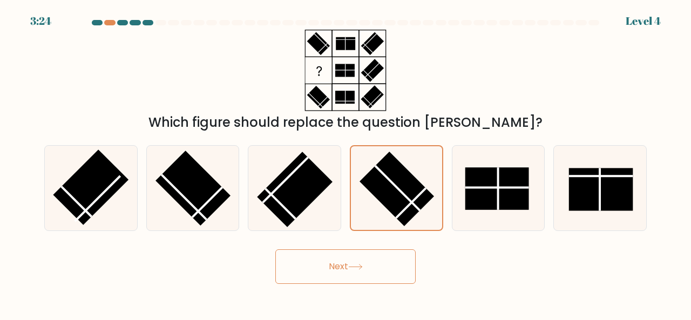
click at [370, 260] on button "Next" at bounding box center [345, 266] width 140 height 35
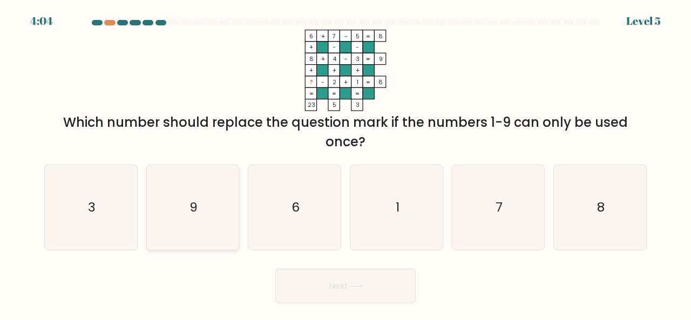
click at [195, 186] on icon "9" at bounding box center [193, 207] width 85 height 85
click at [345, 163] on input "b. 9" at bounding box center [345, 161] width 1 height 3
radio input "true"
click at [331, 284] on button "Next" at bounding box center [345, 286] width 140 height 35
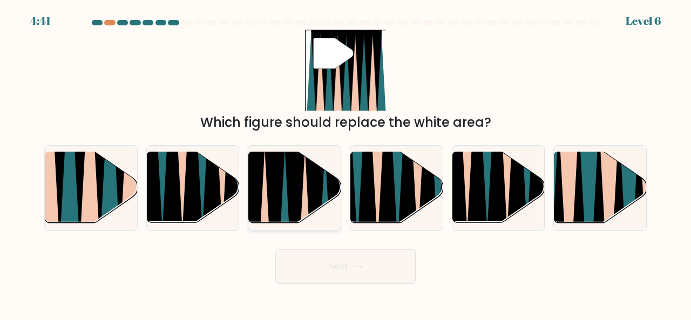
click at [305, 188] on icon at bounding box center [305, 227] width 20 height 184
click at [345, 163] on input "c." at bounding box center [345, 161] width 1 height 3
radio input "true"
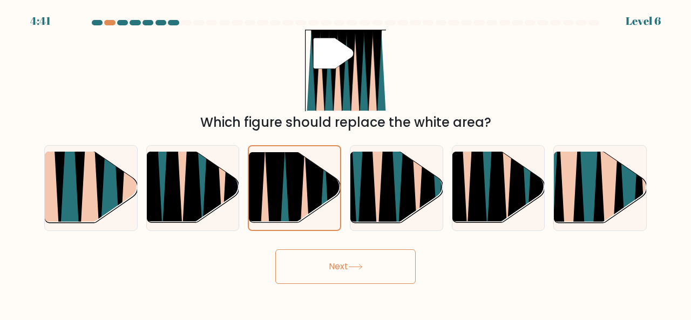
click at [359, 274] on button "Next" at bounding box center [345, 266] width 140 height 35
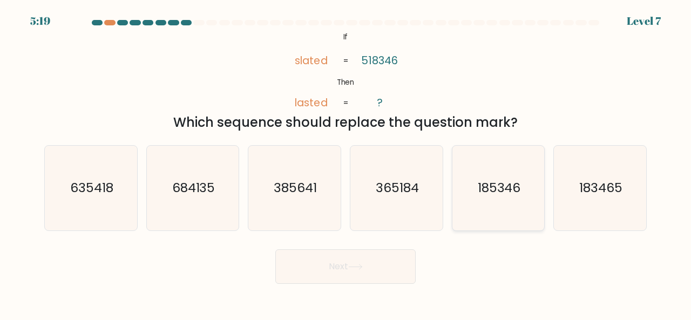
click at [485, 227] on icon "185346" at bounding box center [498, 188] width 85 height 85
click at [346, 163] on input "e. 185346" at bounding box center [345, 161] width 1 height 3
radio input "true"
click at [380, 260] on button "Next" at bounding box center [345, 266] width 140 height 35
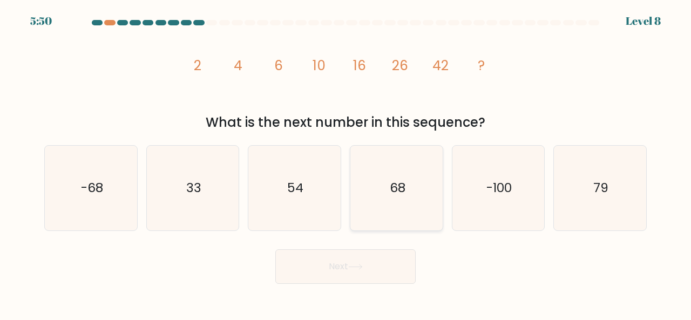
click at [394, 199] on icon "68" at bounding box center [396, 188] width 85 height 85
click at [346, 163] on input "d. 68" at bounding box center [345, 161] width 1 height 3
radio input "true"
click at [393, 270] on button "Next" at bounding box center [345, 266] width 140 height 35
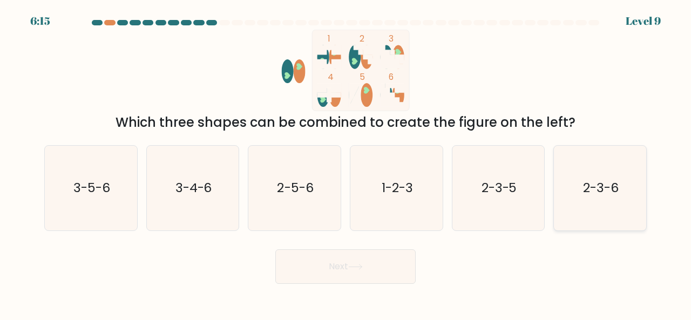
click at [598, 181] on text "2-3-6" at bounding box center [601, 188] width 36 height 18
click at [346, 163] on input "f. 2-3-6" at bounding box center [345, 161] width 1 height 3
radio input "true"
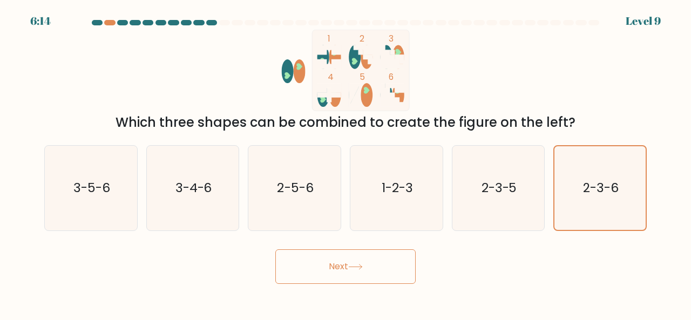
click at [383, 267] on button "Next" at bounding box center [345, 266] width 140 height 35
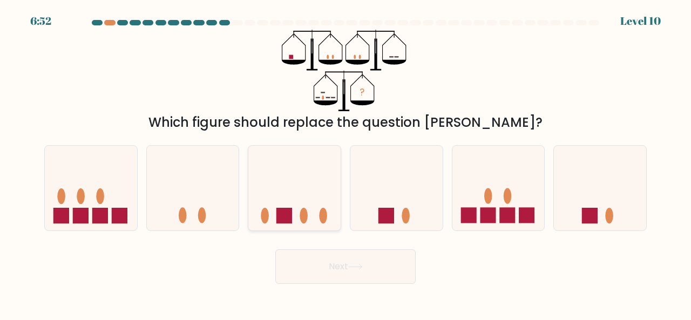
click at [287, 219] on rect at bounding box center [284, 216] width 16 height 16
click at [345, 163] on input "c." at bounding box center [345, 161] width 1 height 3
radio input "true"
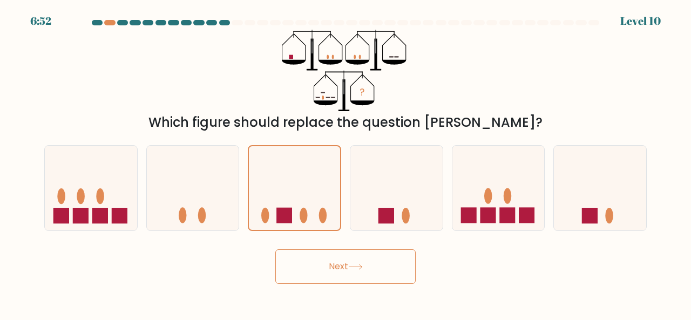
click at [329, 283] on body "6:52 Level 10" at bounding box center [345, 160] width 691 height 320
click at [337, 270] on button "Next" at bounding box center [345, 266] width 140 height 35
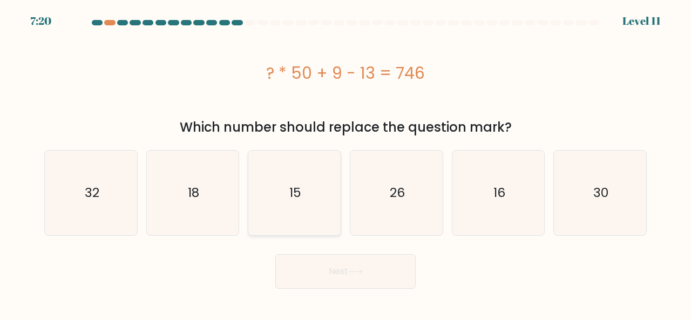
click at [318, 208] on icon "15" at bounding box center [294, 193] width 85 height 85
click at [345, 163] on input "c. 15" at bounding box center [345, 161] width 1 height 3
radio input "true"
click at [362, 266] on button "Next" at bounding box center [345, 271] width 140 height 35
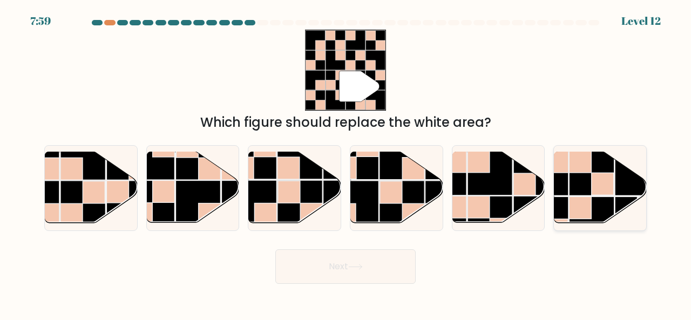
click at [557, 197] on rect at bounding box center [546, 219] width 45 height 45
click at [346, 163] on input "f." at bounding box center [345, 161] width 1 height 3
radio input "true"
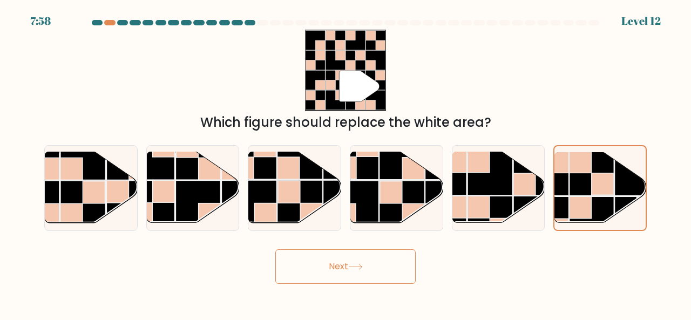
click at [401, 257] on button "Next" at bounding box center [345, 266] width 140 height 35
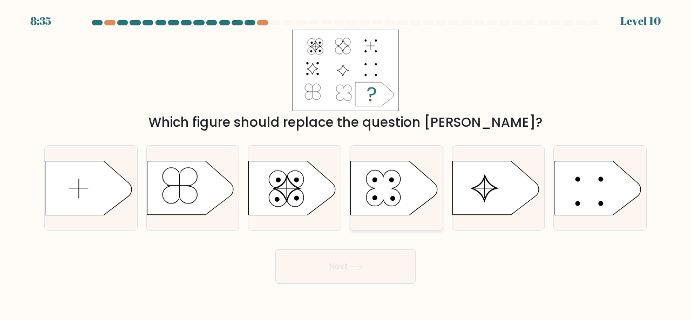
click at [396, 186] on icon at bounding box center [391, 179] width 17 height 18
click at [346, 163] on input "d." at bounding box center [345, 161] width 1 height 3
radio input "true"
click at [396, 275] on button "Next" at bounding box center [345, 266] width 140 height 35
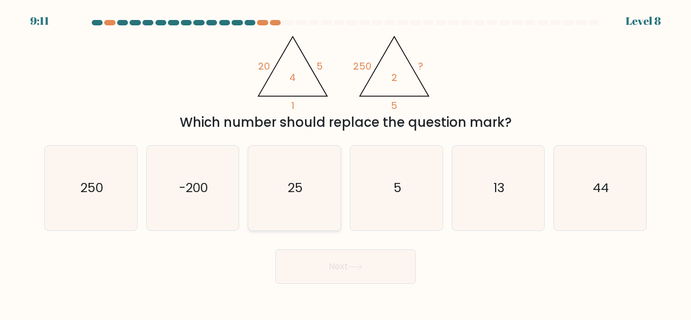
click at [329, 183] on icon "25" at bounding box center [294, 188] width 85 height 85
click at [345, 163] on input "c. 25" at bounding box center [345, 161] width 1 height 3
radio input "true"
click at [361, 264] on icon at bounding box center [355, 267] width 15 height 6
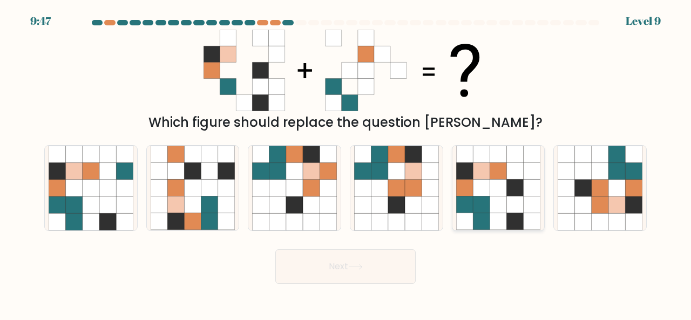
click at [502, 205] on icon at bounding box center [498, 204] width 17 height 17
click at [346, 163] on input "e." at bounding box center [345, 161] width 1 height 3
radio input "true"
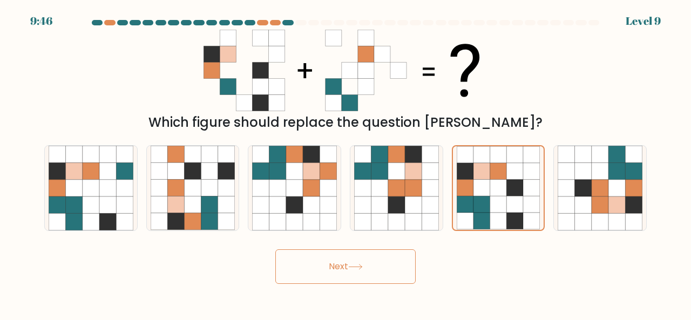
click at [406, 275] on button "Next" at bounding box center [345, 266] width 140 height 35
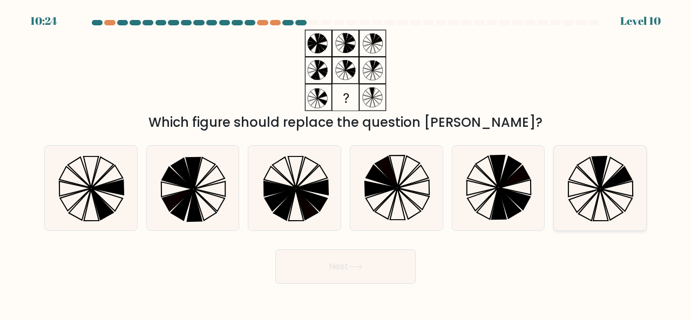
click at [628, 186] on icon at bounding box center [600, 188] width 85 height 85
click at [346, 163] on input "f." at bounding box center [345, 161] width 1 height 3
radio input "true"
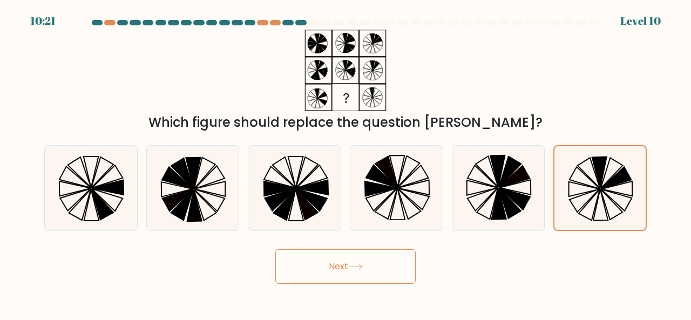
click at [368, 270] on button "Next" at bounding box center [345, 266] width 140 height 35
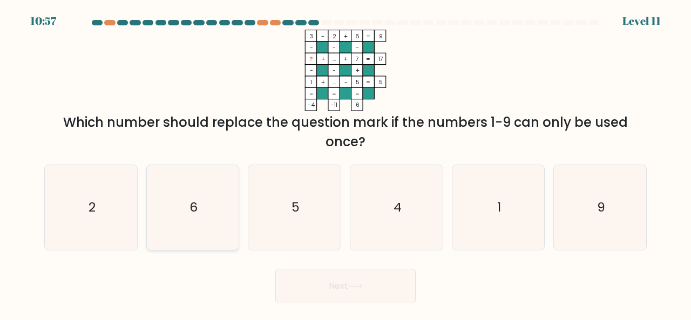
click at [202, 193] on icon "6" at bounding box center [193, 207] width 85 height 85
click at [345, 163] on input "b. 6" at bounding box center [345, 161] width 1 height 3
radio input "true"
click at [321, 283] on button "Next" at bounding box center [345, 286] width 140 height 35
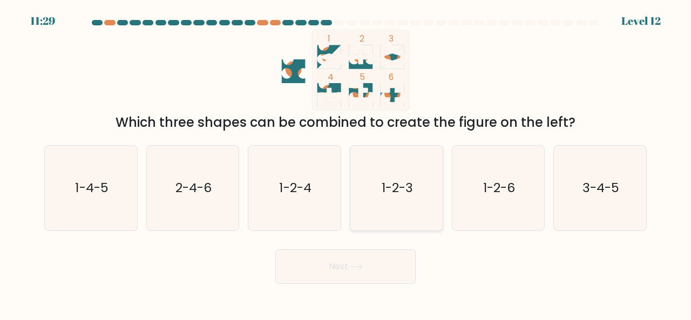
click at [402, 215] on icon "1-2-3" at bounding box center [396, 188] width 85 height 85
click at [346, 163] on input "d. 1-2-3" at bounding box center [345, 161] width 1 height 3
radio input "true"
click at [362, 281] on button "Next" at bounding box center [345, 266] width 140 height 35
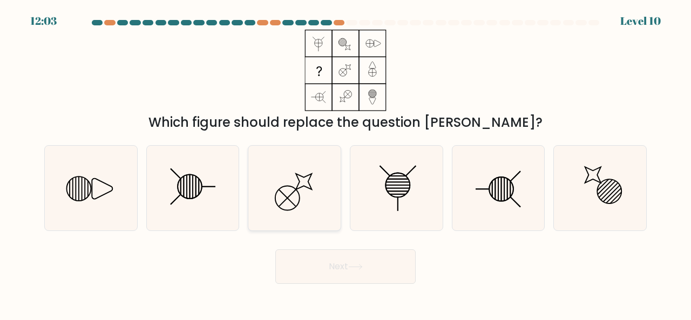
click at [334, 201] on icon at bounding box center [294, 188] width 85 height 85
click at [345, 163] on input "c." at bounding box center [345, 161] width 1 height 3
radio input "true"
click at [354, 273] on button "Next" at bounding box center [345, 266] width 140 height 35
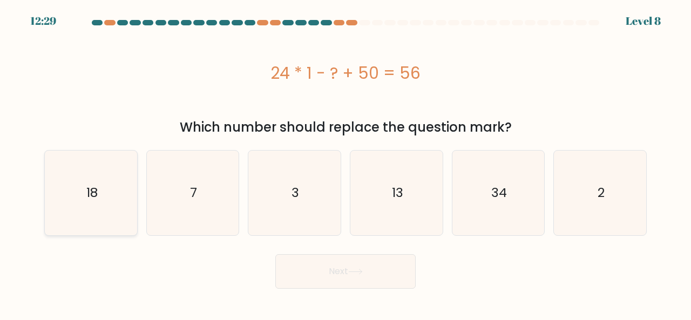
click at [113, 203] on icon "18" at bounding box center [91, 193] width 85 height 85
click at [345, 163] on input "a. 18" at bounding box center [345, 161] width 1 height 3
radio input "true"
click at [371, 266] on button "Next" at bounding box center [345, 271] width 140 height 35
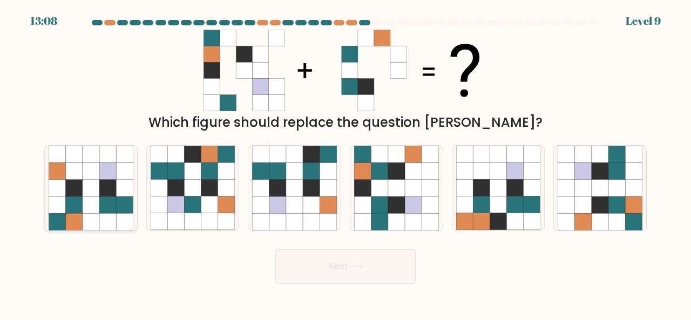
click at [72, 201] on icon at bounding box center [73, 204] width 17 height 17
click at [345, 163] on input "a." at bounding box center [345, 161] width 1 height 3
radio input "true"
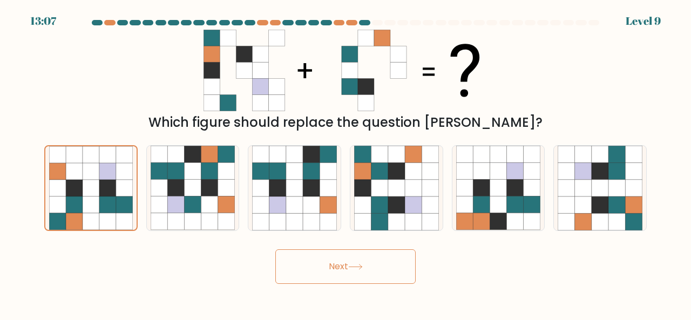
click at [371, 282] on button "Next" at bounding box center [345, 266] width 140 height 35
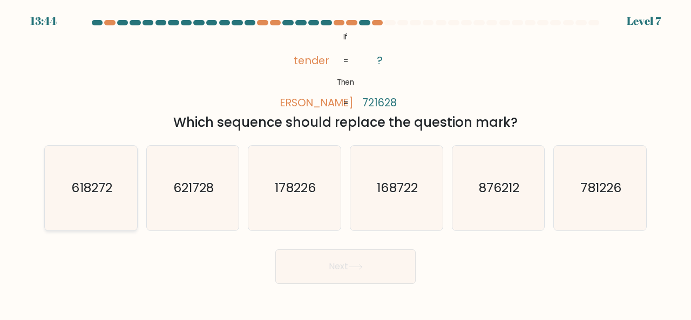
click at [81, 196] on text "618272" at bounding box center [91, 188] width 40 height 18
click at [345, 163] on input "a. 618272" at bounding box center [345, 161] width 1 height 3
radio input "true"
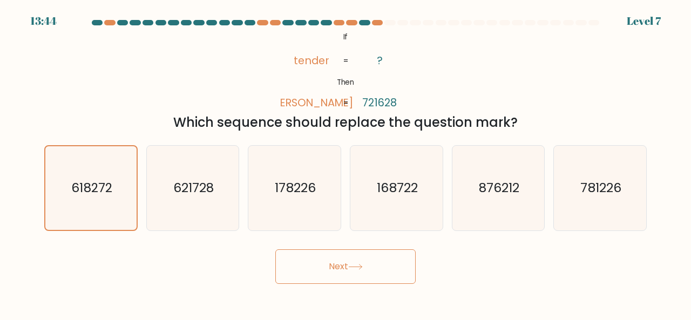
click at [316, 275] on button "Next" at bounding box center [345, 266] width 140 height 35
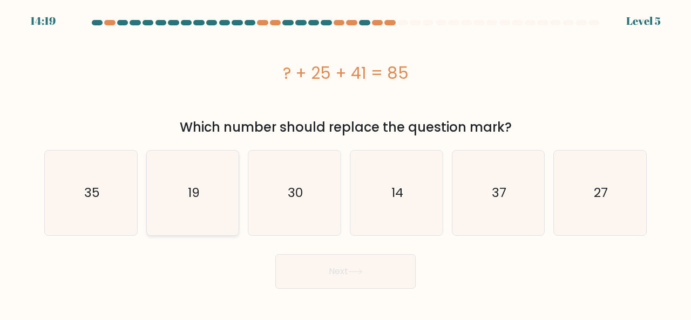
click at [217, 191] on icon "19" at bounding box center [193, 193] width 85 height 85
click at [345, 163] on input "b. 19" at bounding box center [345, 161] width 1 height 3
radio input "true"
click at [315, 284] on button "Next" at bounding box center [345, 271] width 140 height 35
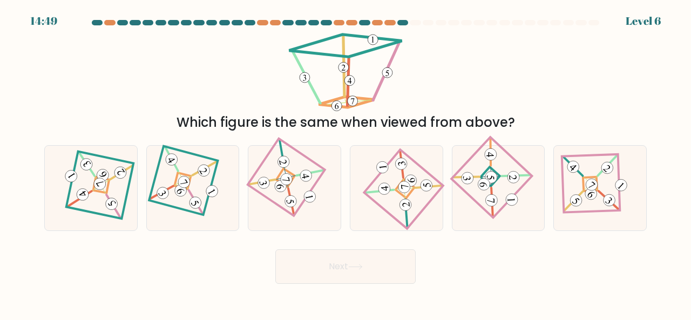
drag, startPoint x: 90, startPoint y: 153, endPoint x: 81, endPoint y: 137, distance: 18.4
click at [81, 137] on div "a. b. c. d." at bounding box center [345, 184] width 611 height 94
click at [137, 180] on div at bounding box center [90, 188] width 93 height 86
click at [345, 163] on input "a." at bounding box center [345, 161] width 1 height 3
radio input "true"
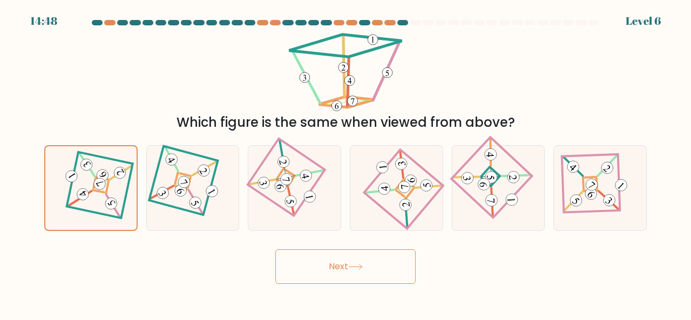
click at [323, 268] on button "Next" at bounding box center [345, 266] width 140 height 35
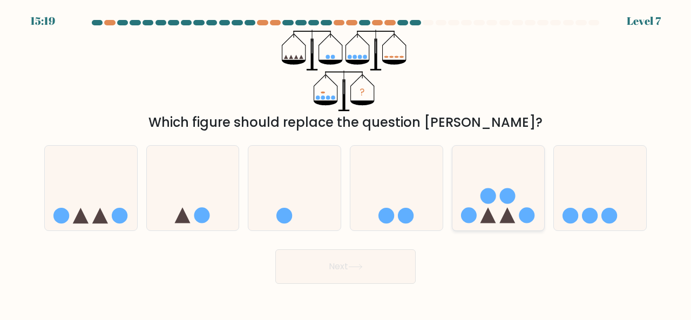
click at [487, 202] on circle at bounding box center [488, 196] width 16 height 16
click at [346, 163] on input "e." at bounding box center [345, 161] width 1 height 3
radio input "true"
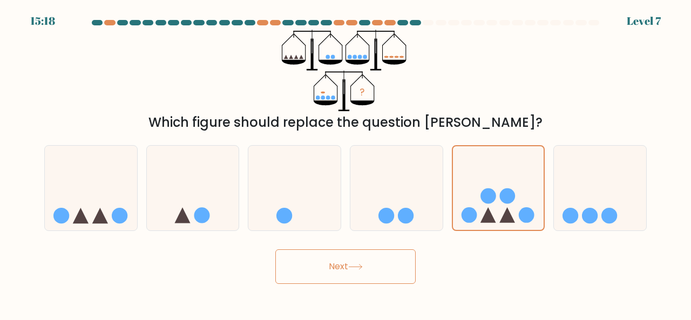
click at [403, 263] on button "Next" at bounding box center [345, 266] width 140 height 35
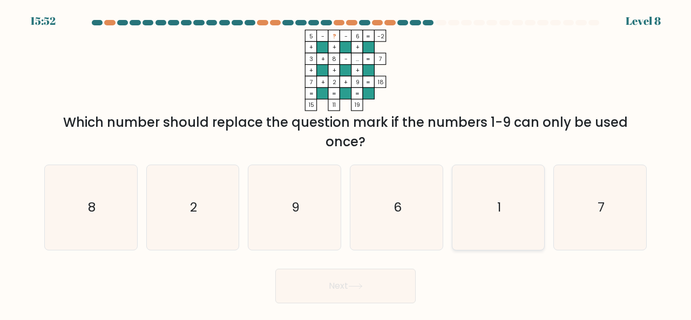
click at [471, 213] on icon "1" at bounding box center [498, 207] width 85 height 85
click at [346, 163] on input "e. 1" at bounding box center [345, 161] width 1 height 3
radio input "true"
click at [363, 294] on button "Next" at bounding box center [345, 286] width 140 height 35
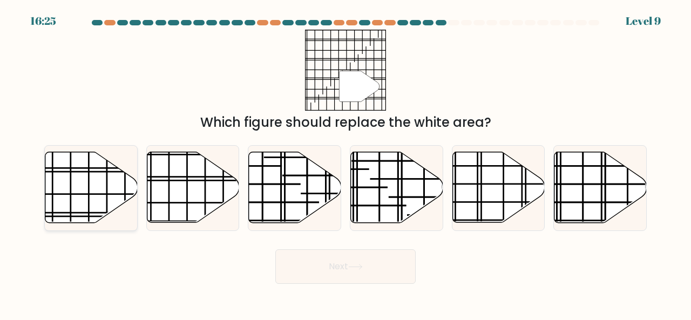
click at [107, 162] on line at bounding box center [107, 169] width 0 height 147
click at [345, 162] on input "a." at bounding box center [345, 161] width 1 height 3
radio input "true"
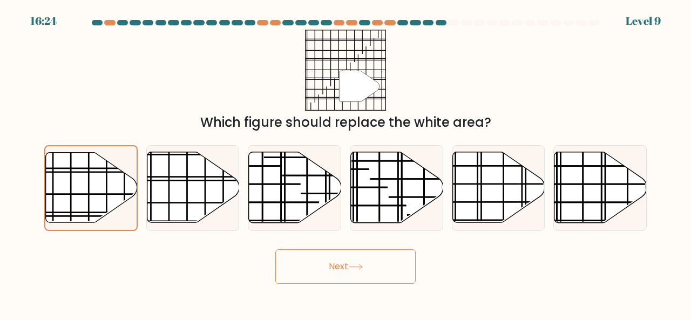
click at [324, 250] on button "Next" at bounding box center [345, 266] width 140 height 35
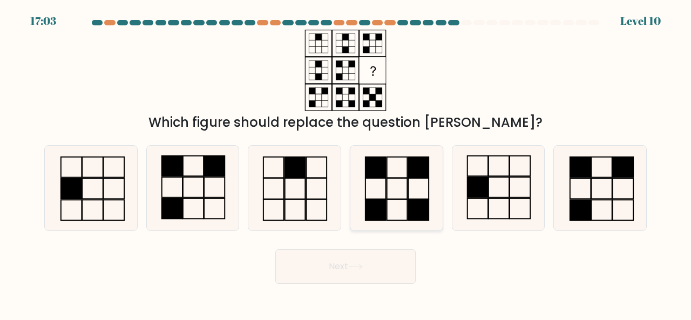
click at [409, 185] on icon at bounding box center [396, 188] width 85 height 85
click at [346, 163] on input "d." at bounding box center [345, 161] width 1 height 3
radio input "true"
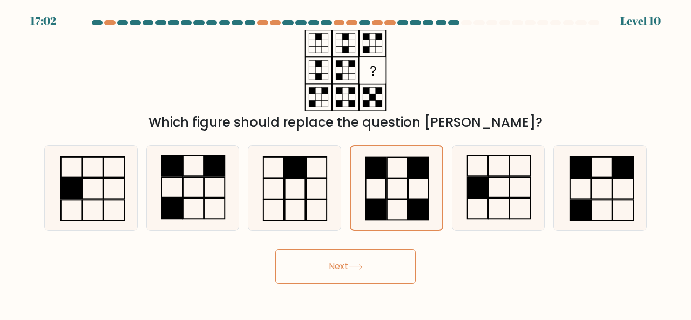
click at [389, 267] on button "Next" at bounding box center [345, 266] width 140 height 35
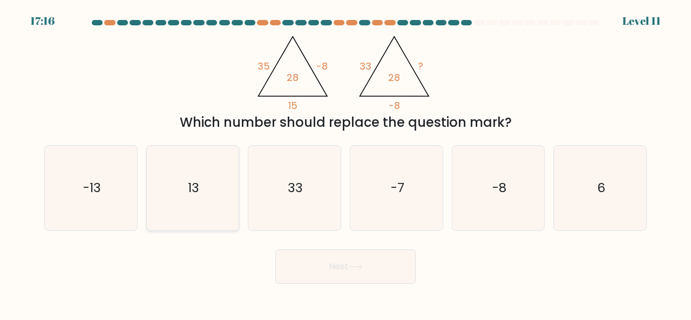
click at [165, 187] on icon "13" at bounding box center [193, 188] width 85 height 85
click at [345, 163] on input "b. 13" at bounding box center [345, 161] width 1 height 3
radio input "true"
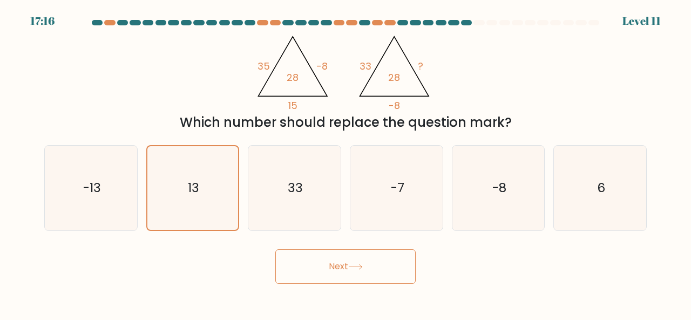
click at [311, 269] on button "Next" at bounding box center [345, 266] width 140 height 35
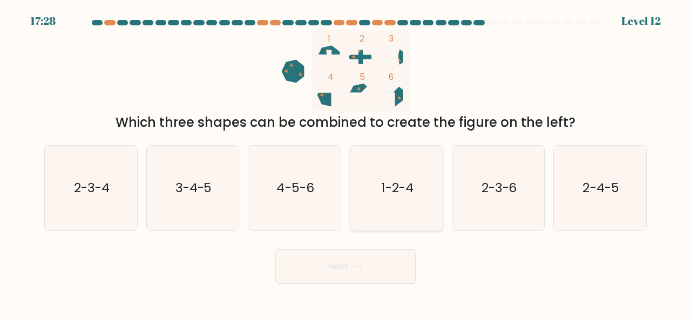
click at [395, 184] on text "1-2-4" at bounding box center [397, 188] width 32 height 18
click at [346, 163] on input "d. 1-2-4" at bounding box center [345, 161] width 1 height 3
radio input "true"
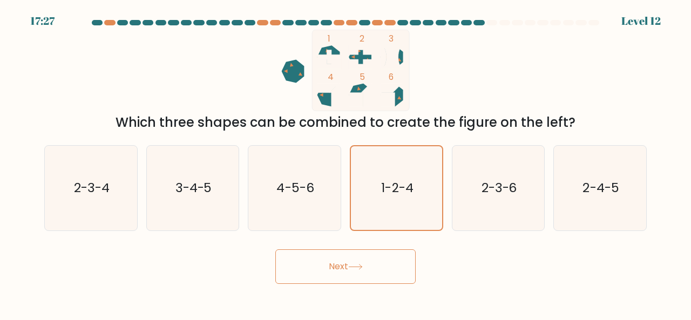
click at [395, 271] on button "Next" at bounding box center [345, 266] width 140 height 35
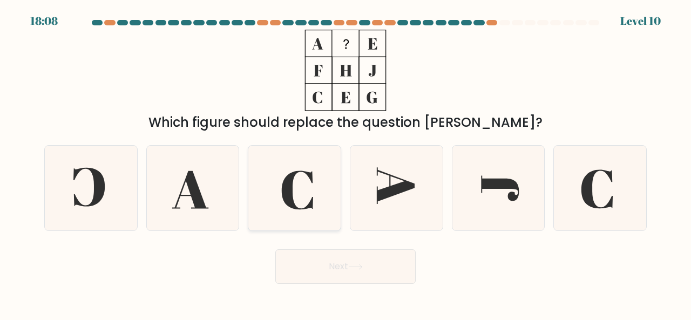
click at [297, 200] on icon at bounding box center [294, 188] width 85 height 85
click at [345, 163] on input "c." at bounding box center [345, 161] width 1 height 3
radio input "true"
click at [349, 262] on button "Next" at bounding box center [345, 266] width 140 height 35
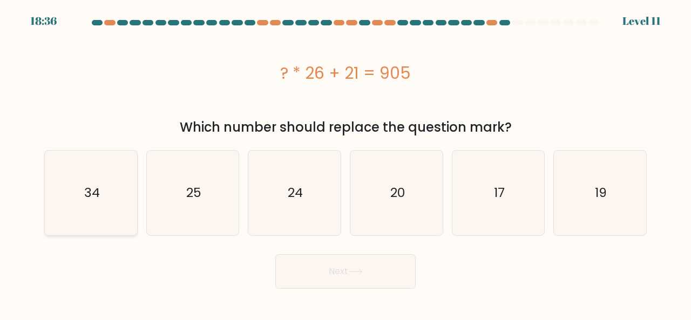
click at [119, 200] on icon "34" at bounding box center [91, 193] width 85 height 85
click at [345, 163] on input "a. 34" at bounding box center [345, 161] width 1 height 3
radio input "true"
click at [316, 286] on button "Next" at bounding box center [345, 271] width 140 height 35
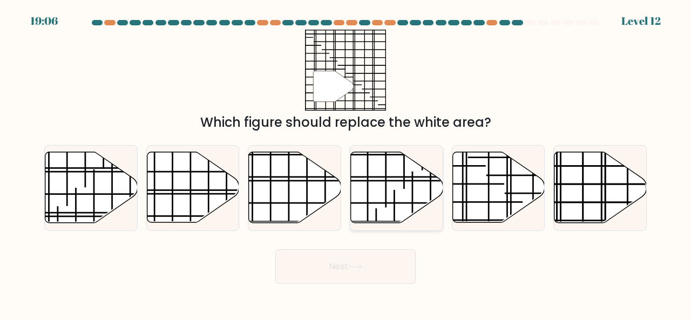
click at [378, 200] on icon at bounding box center [397, 187] width 92 height 71
click at [346, 163] on input "d." at bounding box center [345, 161] width 1 height 3
radio input "true"
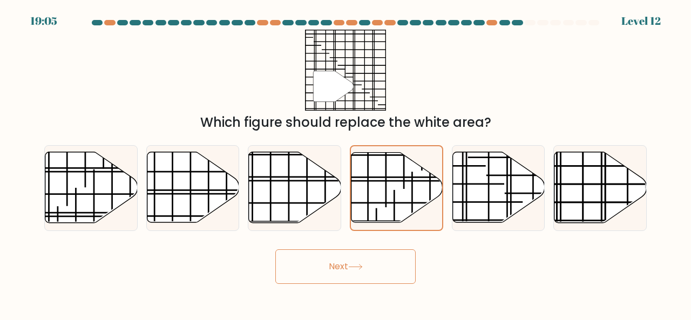
click at [359, 281] on button "Next" at bounding box center [345, 266] width 140 height 35
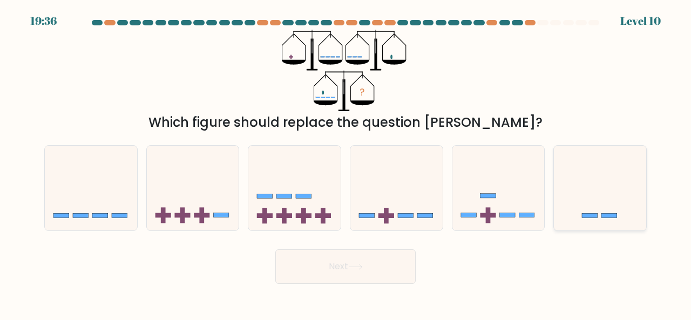
click at [607, 228] on div at bounding box center [599, 188] width 93 height 86
click at [346, 163] on input "f." at bounding box center [345, 161] width 1 height 3
radio input "true"
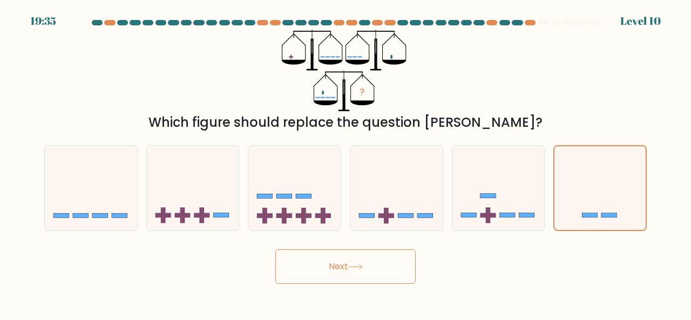
click at [366, 265] on button "Next" at bounding box center [345, 266] width 140 height 35
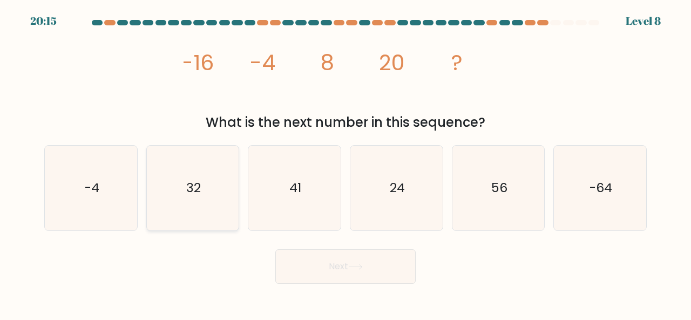
click at [192, 202] on icon "32" at bounding box center [193, 188] width 85 height 85
click at [345, 163] on input "b. 32" at bounding box center [345, 161] width 1 height 3
radio input "true"
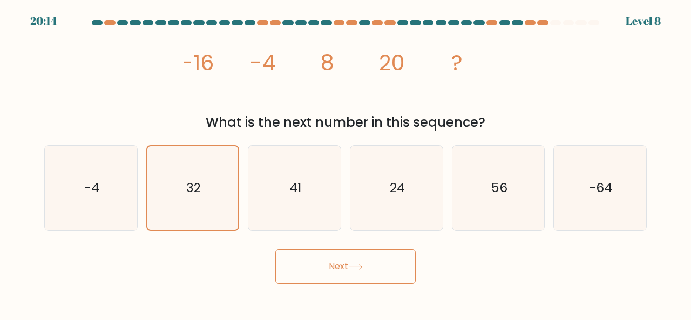
click at [338, 273] on button "Next" at bounding box center [345, 266] width 140 height 35
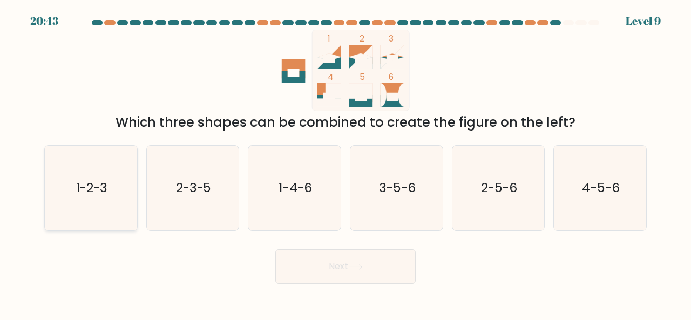
click at [99, 184] on text "1-2-3" at bounding box center [91, 188] width 31 height 18
click at [345, 163] on input "a. 1-2-3" at bounding box center [345, 161] width 1 height 3
radio input "true"
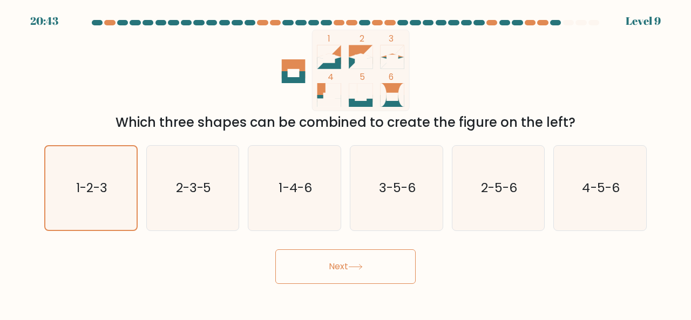
click at [316, 275] on button "Next" at bounding box center [345, 266] width 140 height 35
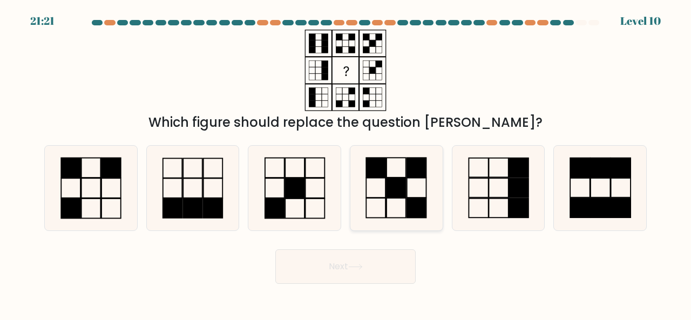
click at [385, 187] on rect at bounding box center [375, 187] width 19 height 19
click at [346, 163] on input "d." at bounding box center [345, 161] width 1 height 3
radio input "true"
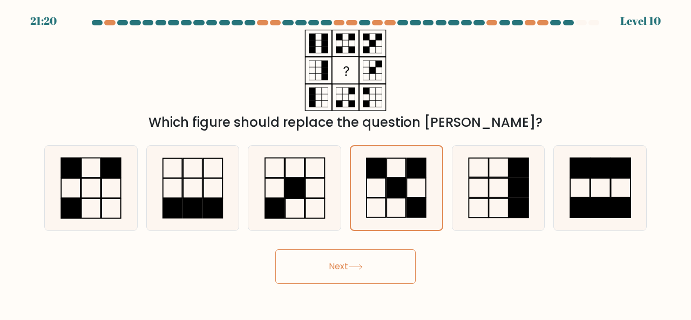
click at [388, 280] on button "Next" at bounding box center [345, 266] width 140 height 35
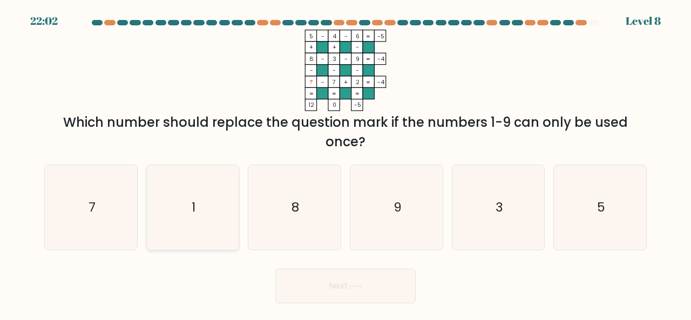
click at [228, 204] on icon "1" at bounding box center [193, 207] width 85 height 85
click at [345, 163] on input "b. 1" at bounding box center [345, 161] width 1 height 3
radio input "true"
click at [316, 282] on button "Next" at bounding box center [345, 286] width 140 height 35
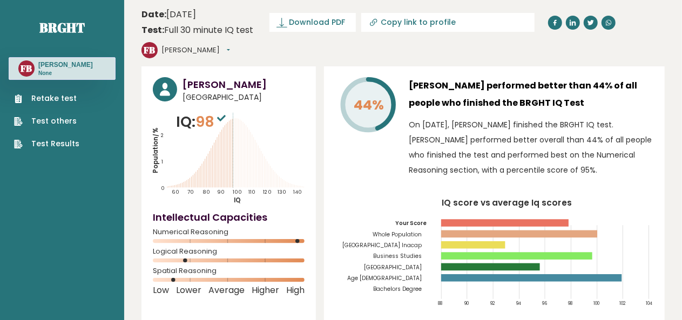
click at [230, 45] on button "[PERSON_NAME]" at bounding box center [195, 50] width 69 height 11
click at [431, 77] on h3 "[PERSON_NAME] performed better than 44% of all people who finished the BRGHT IQ…" at bounding box center [531, 94] width 245 height 35
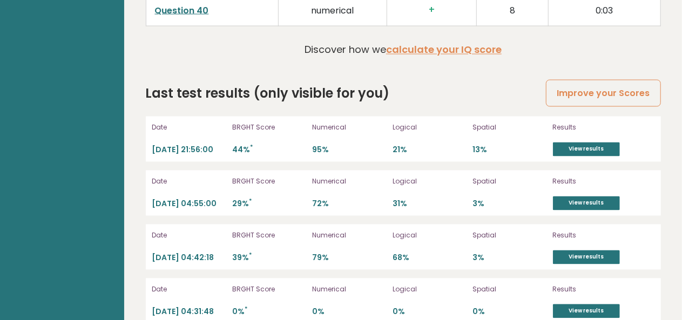
scroll to position [3036, 0]
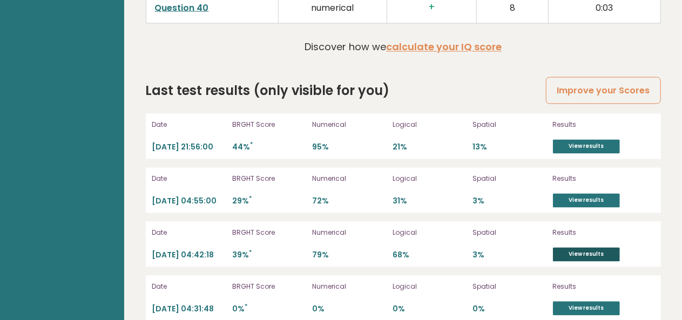
click at [578, 248] on link "View results" at bounding box center [586, 255] width 67 height 14
click at [593, 302] on link "View results" at bounding box center [586, 309] width 67 height 14
click at [567, 248] on link "View results" at bounding box center [586, 255] width 67 height 14
click at [592, 183] on div "Date [DATE] 04:55:00 BRGHT Score 29% * Numerical 72% Logical 31% Spatial 3% Res…" at bounding box center [403, 190] width 515 height 45
click at [594, 194] on link "View results" at bounding box center [586, 201] width 67 height 14
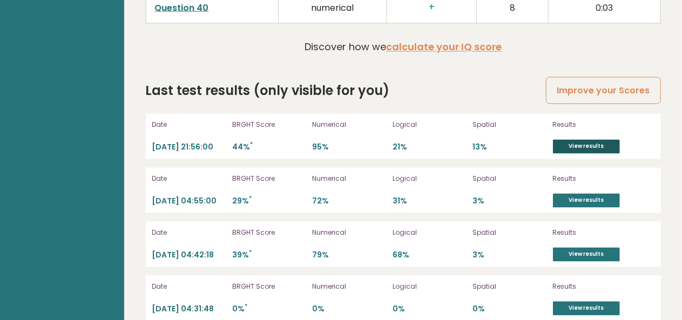
click at [611, 140] on link "View results" at bounding box center [586, 147] width 67 height 14
click at [580, 302] on link "View results" at bounding box center [586, 309] width 67 height 14
click at [568, 248] on link "View results" at bounding box center [586, 255] width 67 height 14
click at [579, 194] on link "View results" at bounding box center [586, 201] width 67 height 14
click at [578, 140] on link "View results" at bounding box center [586, 147] width 67 height 14
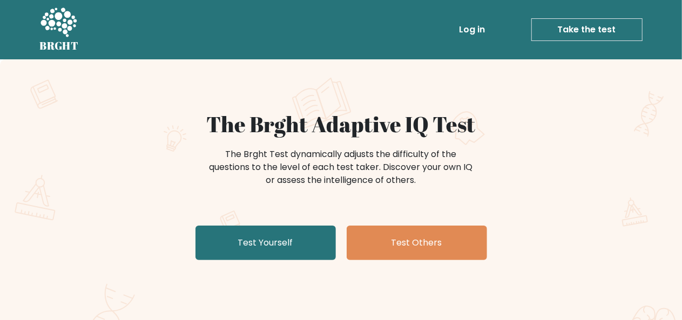
click at [472, 39] on link "Log in" at bounding box center [472, 30] width 35 height 22
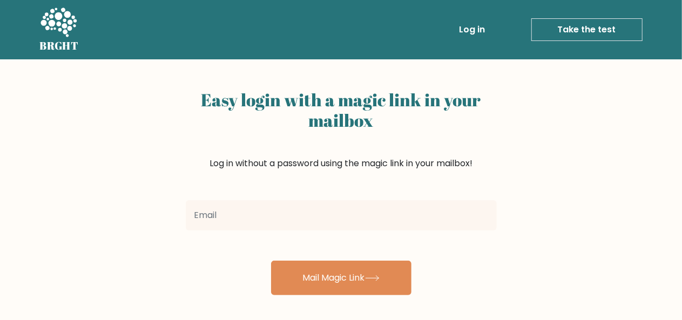
click at [262, 214] on input "email" at bounding box center [341, 215] width 311 height 30
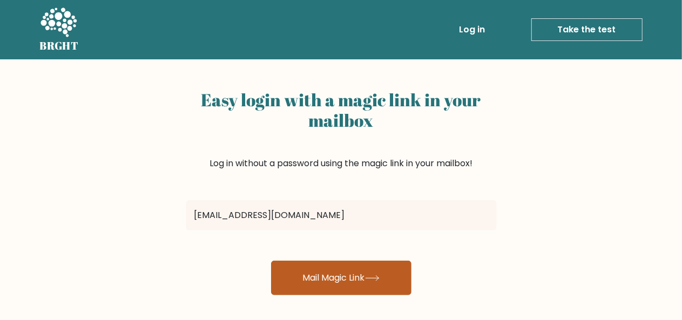
type input "[EMAIL_ADDRESS][DOMAIN_NAME]"
click at [321, 270] on button "Mail Magic Link" at bounding box center [341, 278] width 140 height 35
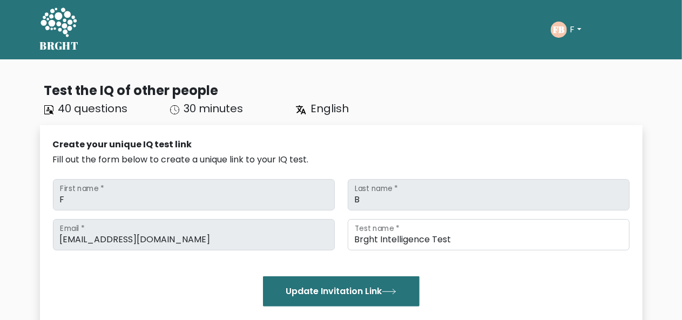
click at [574, 28] on button "F" at bounding box center [576, 30] width 18 height 14
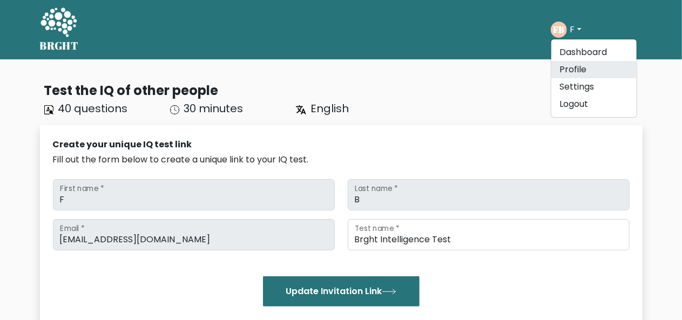
click at [578, 71] on link "Profile" at bounding box center [593, 69] width 85 height 17
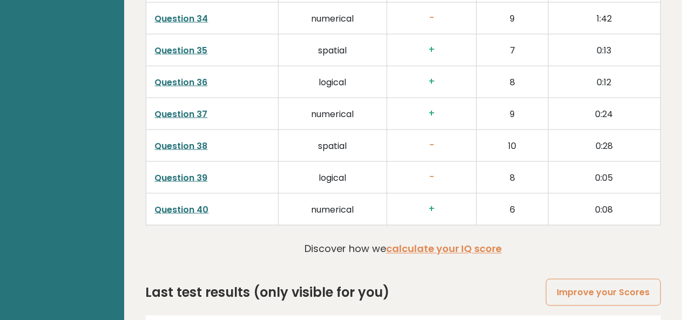
scroll to position [2864, 0]
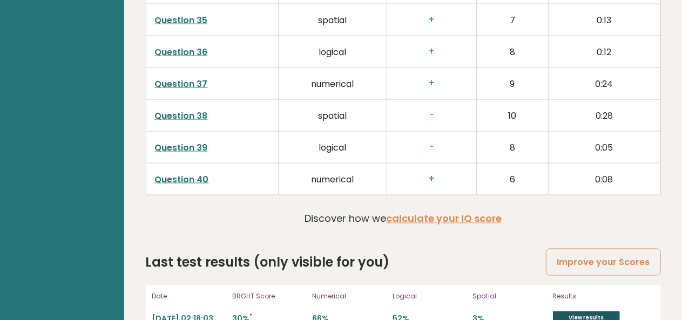
click at [602, 311] on link "View results" at bounding box center [586, 318] width 67 height 14
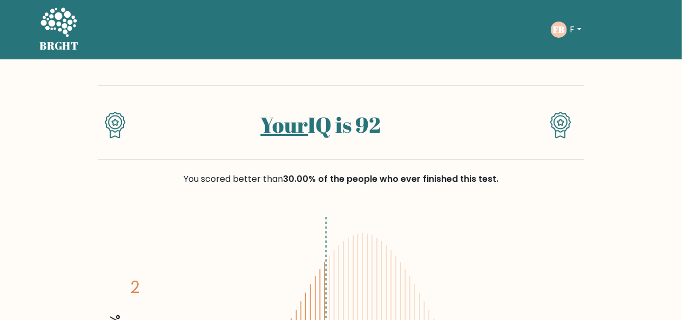
click at [572, 36] on button "F" at bounding box center [576, 30] width 18 height 14
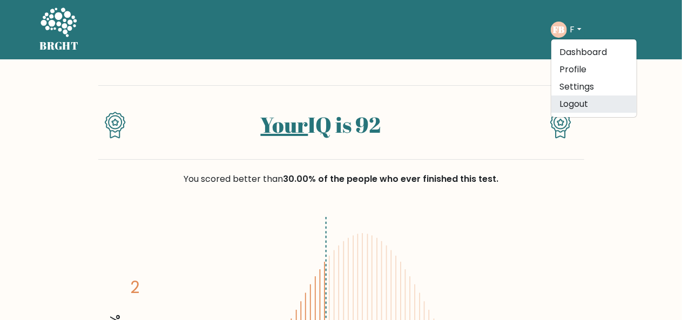
click at [581, 99] on link "Logout" at bounding box center [593, 104] width 85 height 17
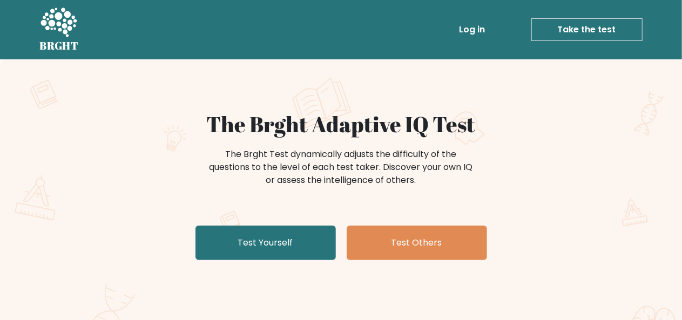
click at [471, 32] on link "Log in" at bounding box center [472, 30] width 35 height 22
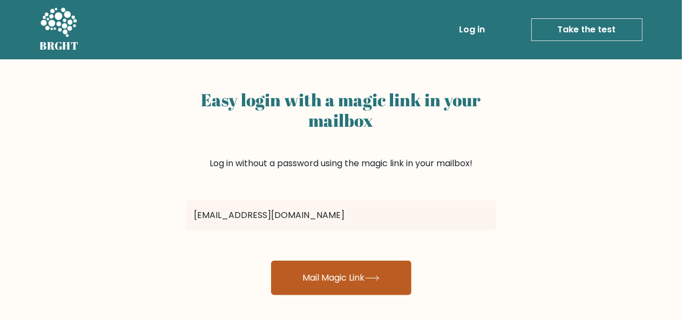
type input "[EMAIL_ADDRESS][DOMAIN_NAME]"
click at [361, 269] on button "Mail Magic Link" at bounding box center [341, 278] width 140 height 35
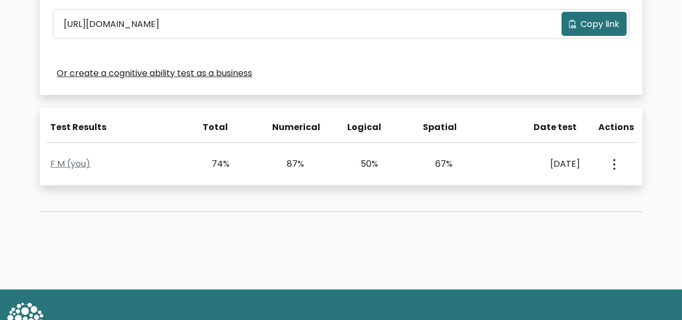
scroll to position [376, 0]
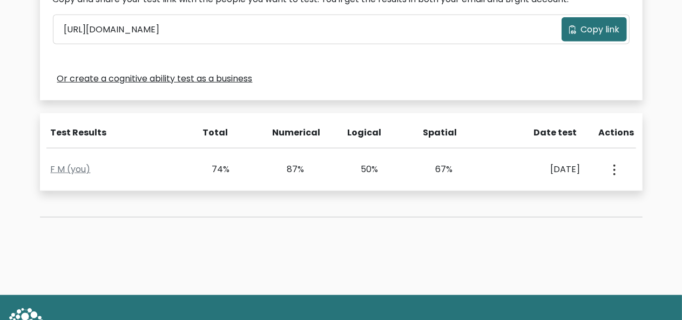
drag, startPoint x: 666, startPoint y: 200, endPoint x: 690, endPoint y: 206, distance: 24.9
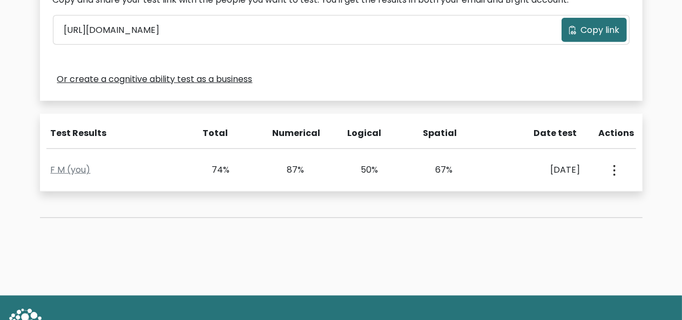
scroll to position [0, 0]
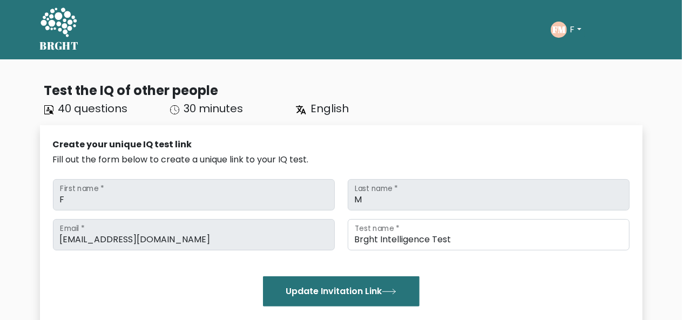
click at [578, 39] on div "FM F Dashboard Profile Settings Logout" at bounding box center [597, 29] width 92 height 25
click at [576, 32] on button "F" at bounding box center [576, 30] width 18 height 14
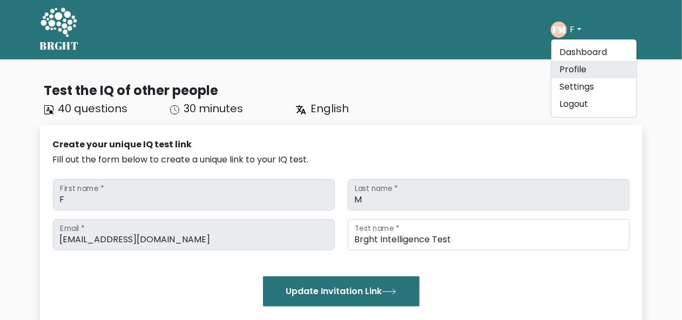
click at [576, 72] on link "Profile" at bounding box center [593, 69] width 85 height 17
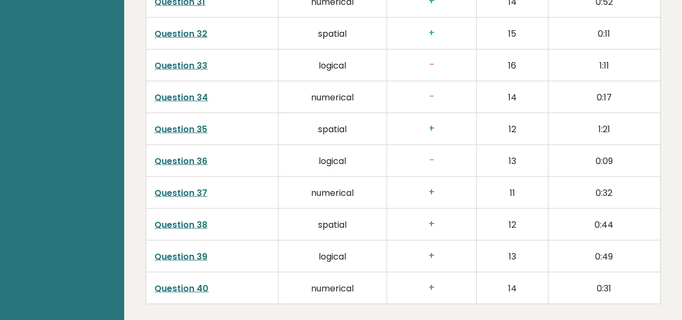
scroll to position [2834, 0]
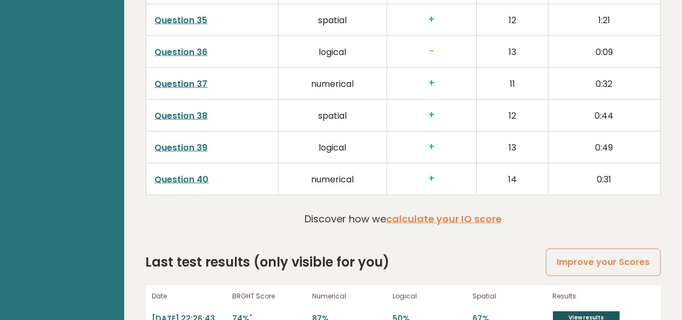
click at [600, 311] on link "View results" at bounding box center [586, 318] width 67 height 14
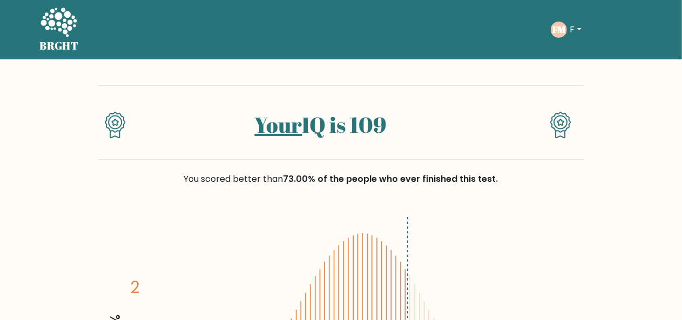
click at [570, 32] on button "F" at bounding box center [576, 30] width 18 height 14
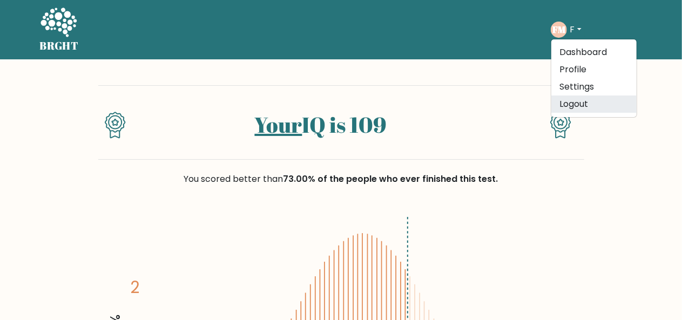
click at [572, 112] on link "Logout" at bounding box center [593, 104] width 85 height 17
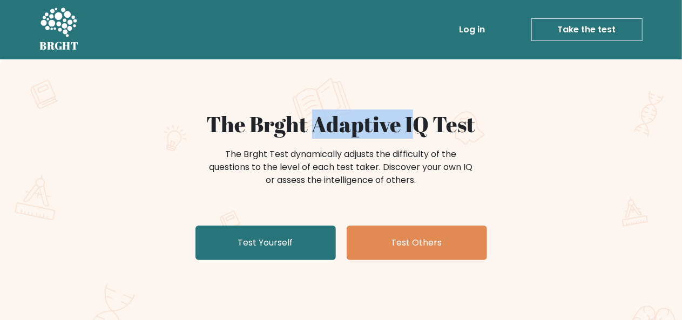
drag, startPoint x: 319, startPoint y: 126, endPoint x: 425, endPoint y: 118, distance: 106.1
click at [425, 118] on h1 "The Brght Adaptive IQ Test" at bounding box center [341, 124] width 527 height 26
